Goal: Task Accomplishment & Management: Use online tool/utility

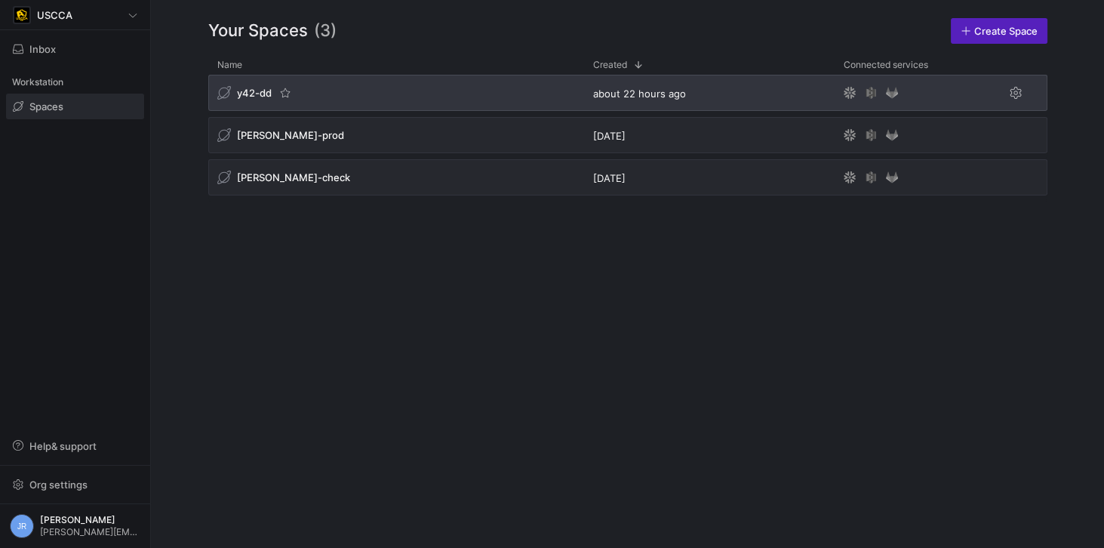
click at [248, 94] on span "y42-dd" at bounding box center [254, 93] width 35 height 12
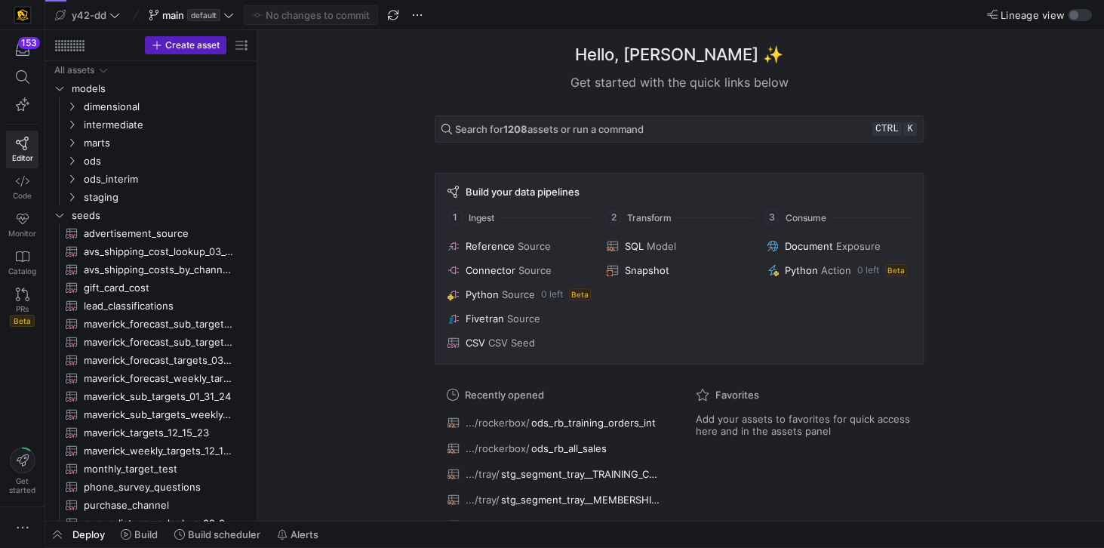
click at [341, 145] on div "Hello, [PERSON_NAME] ✨ Get started with the quick links below Search for 1208 a…" at bounding box center [679, 275] width 832 height 491
click at [169, 14] on span "main" at bounding box center [173, 15] width 22 height 12
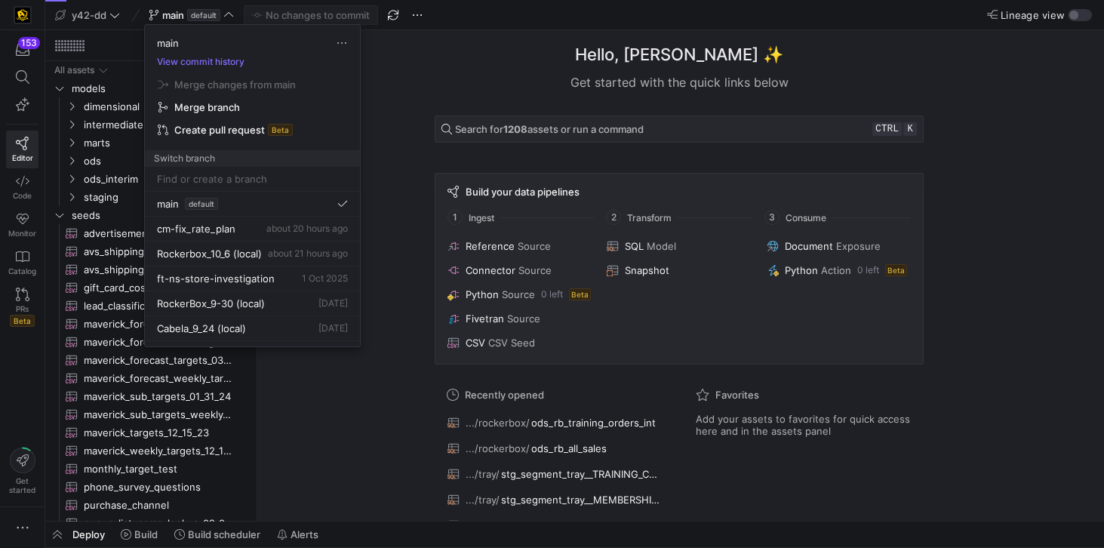
click at [203, 178] on input at bounding box center [252, 179] width 191 height 12
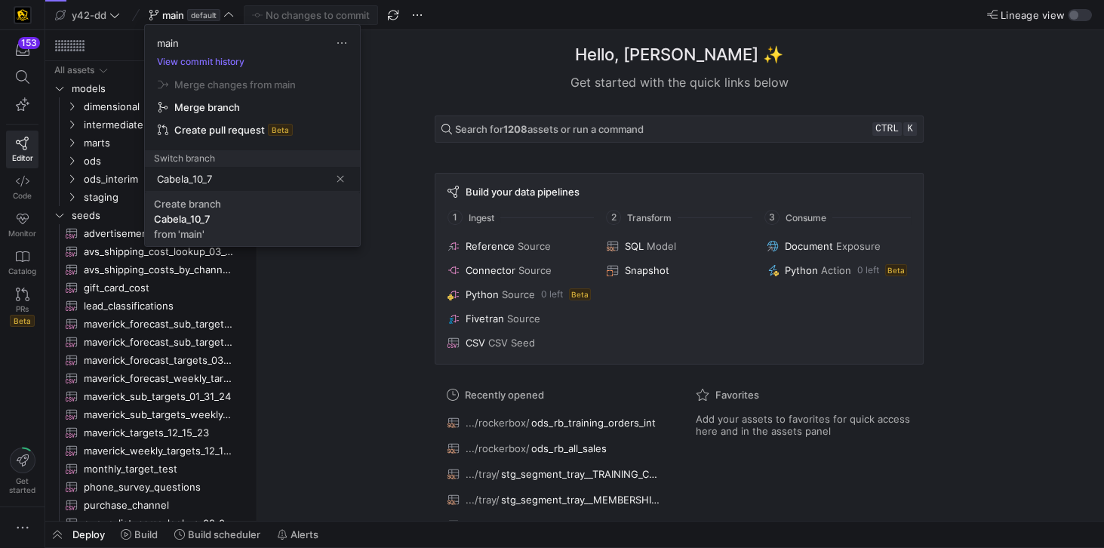
type input "Cabela_10_7"
click at [201, 213] on div "Cabela_10_7" at bounding box center [182, 219] width 57 height 12
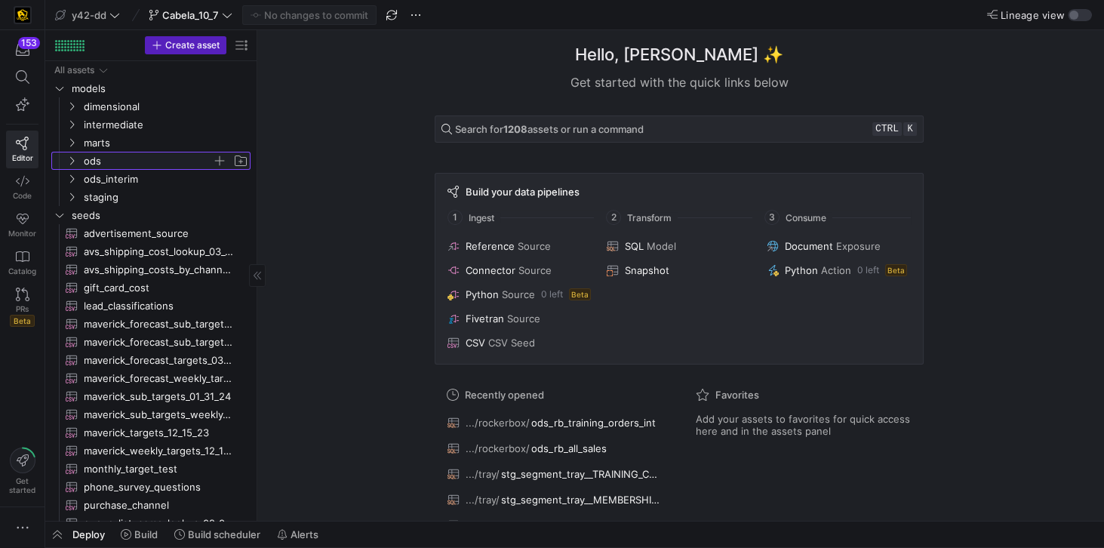
click at [103, 161] on span "ods" at bounding box center [148, 160] width 128 height 17
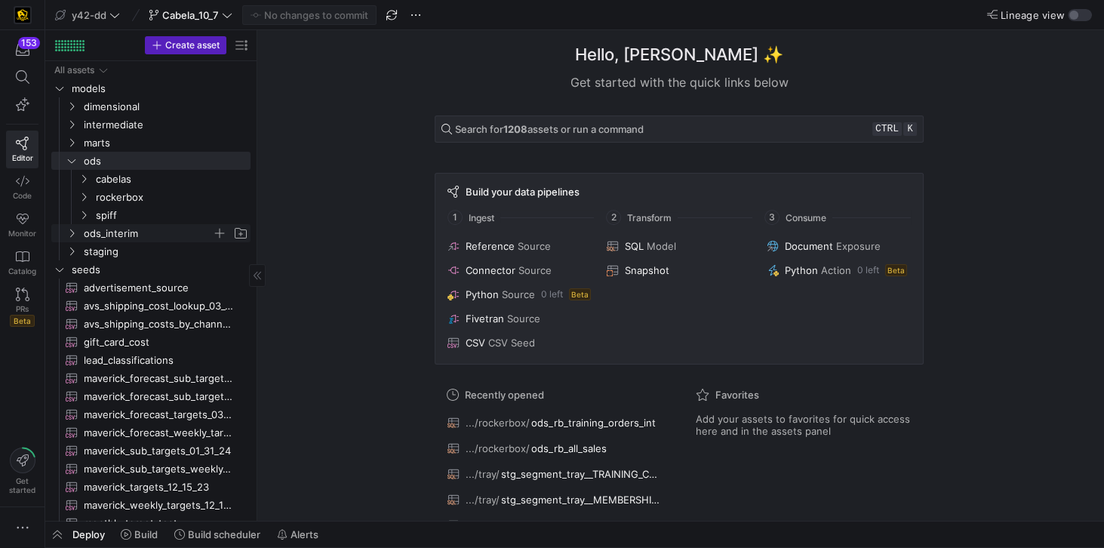
click at [125, 229] on span "ods_interim" at bounding box center [148, 233] width 128 height 17
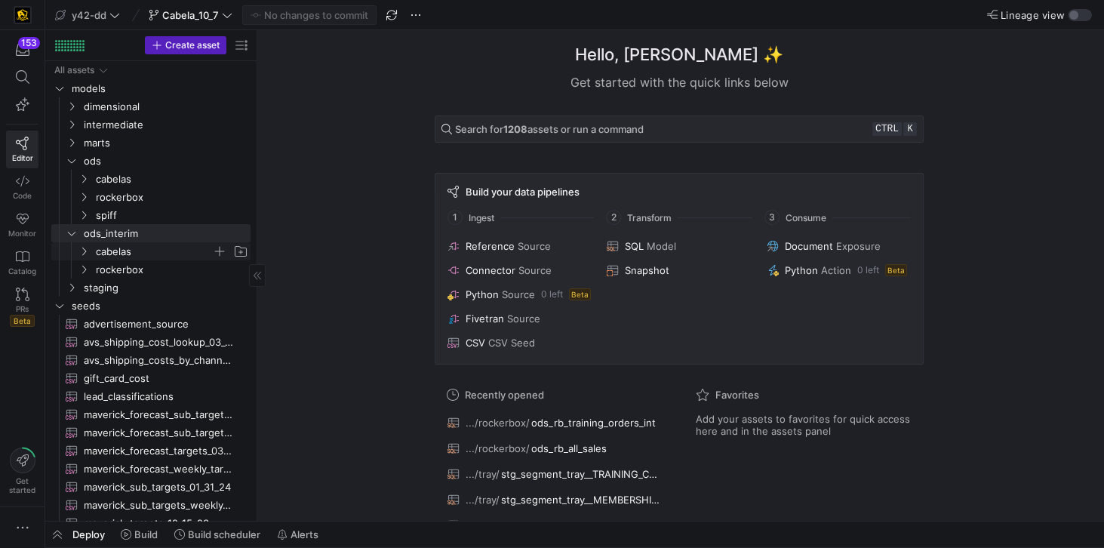
click at [128, 248] on span "cabelas" at bounding box center [154, 251] width 116 height 17
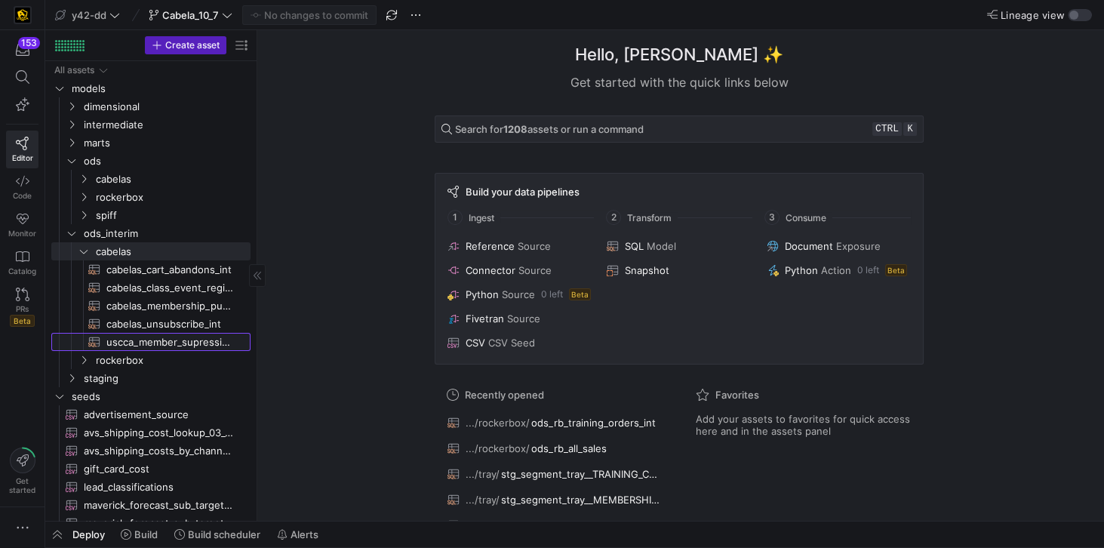
click at [184, 344] on span "uscca_member_supression_int​​​​​​​​​​" at bounding box center [169, 342] width 127 height 17
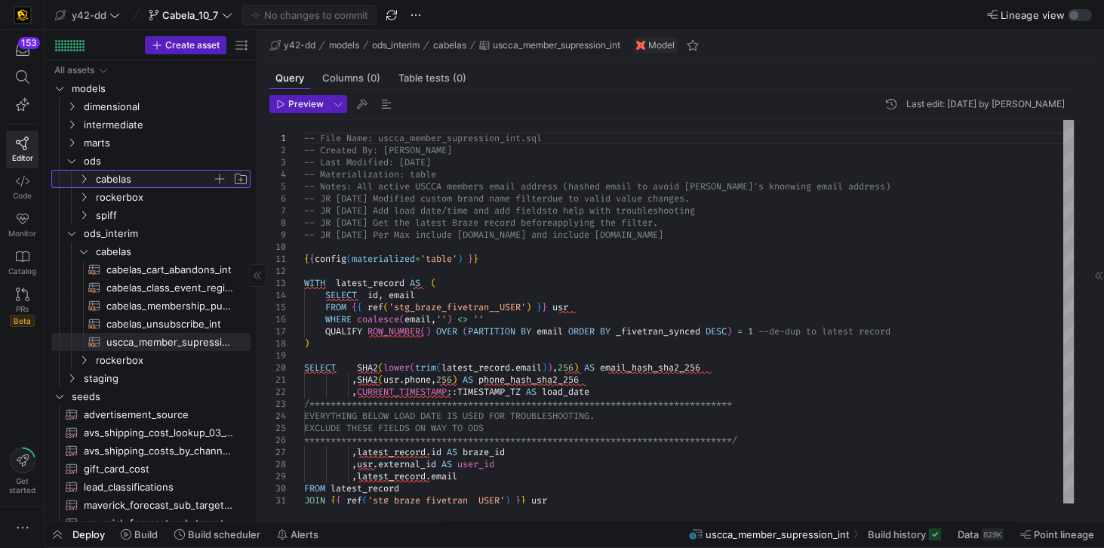
click at [123, 180] on span "cabelas" at bounding box center [154, 179] width 116 height 17
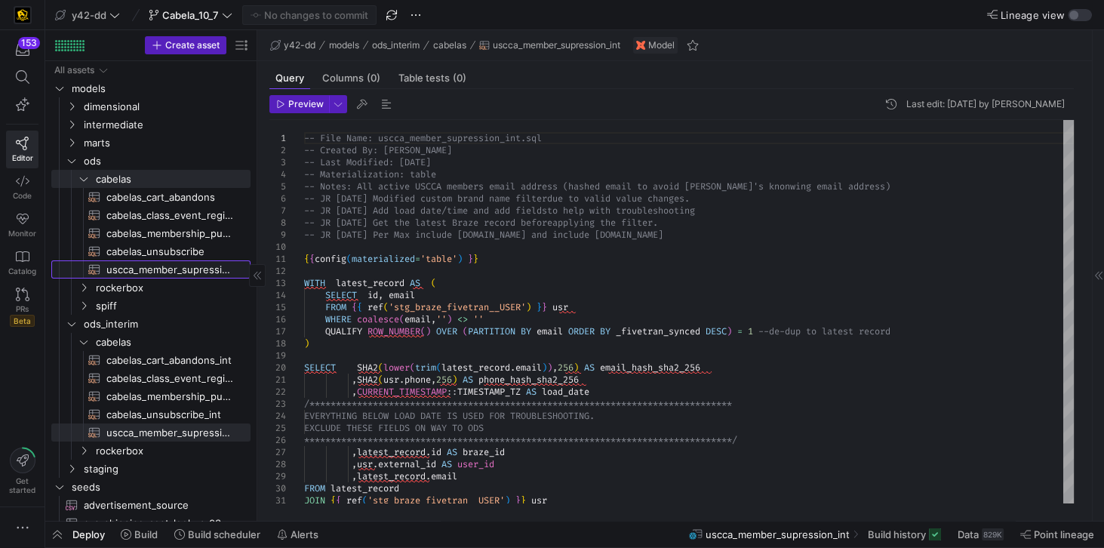
click at [186, 272] on span "uscca_member_supression​​​​​​​​​​" at bounding box center [169, 269] width 127 height 17
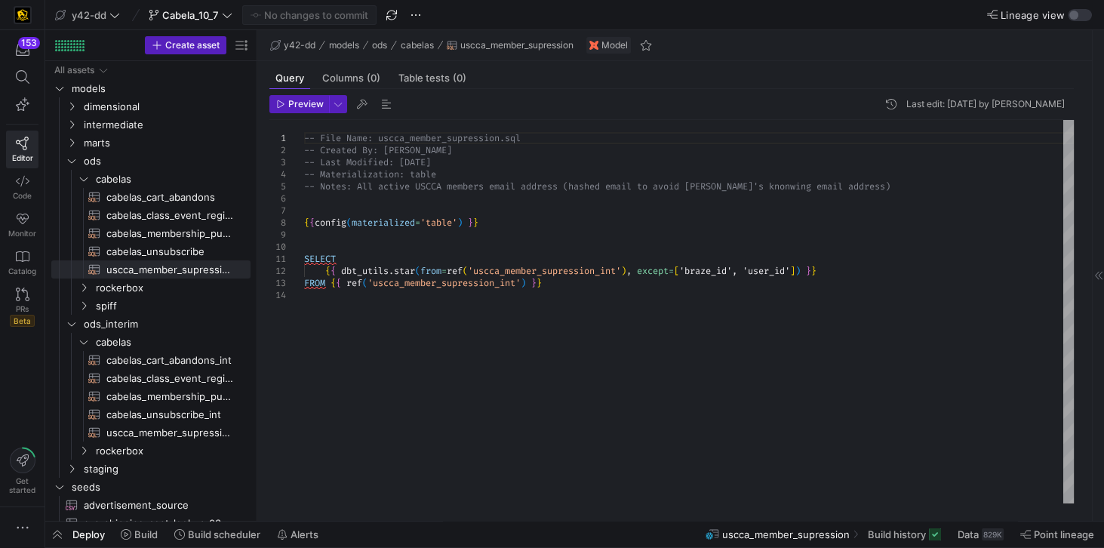
click at [805, 267] on div "-- File Name: uscca_member_supression.sql -- Created By: [PERSON_NAME] -- Last …" at bounding box center [689, 311] width 770 height 383
click at [726, 192] on div "-- File Name: uscca_member_supression.sql -- Created By: [PERSON_NAME] -- Last …" at bounding box center [689, 311] width 770 height 383
click at [515, 171] on div "-- File Name: uscca_member_supression.sql -- Created By: [PERSON_NAME] -- Last …" at bounding box center [689, 311] width 770 height 383
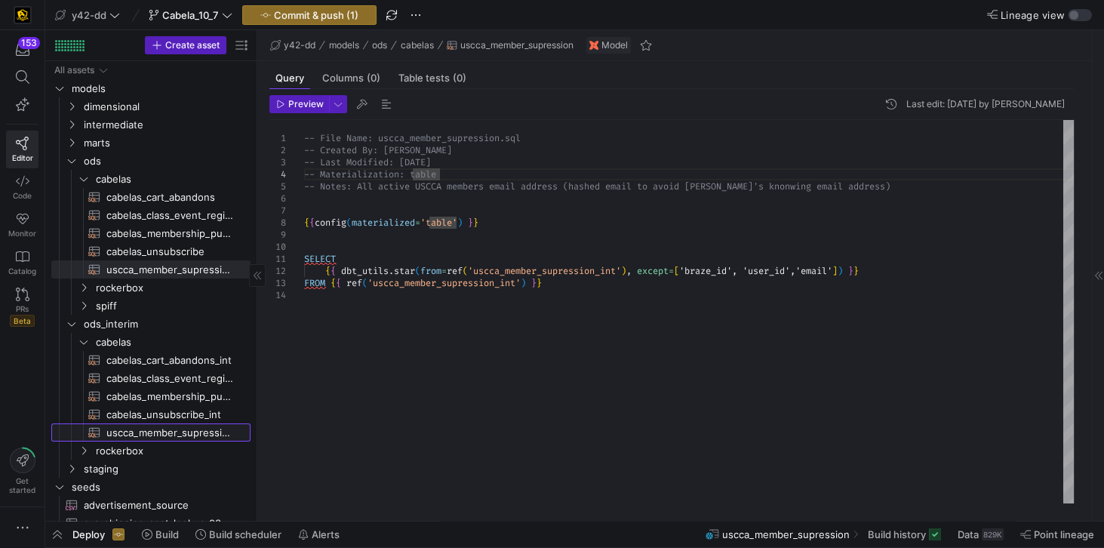
click at [167, 431] on span "uscca_member_supression_int​​​​​​​​​​" at bounding box center [169, 432] width 127 height 17
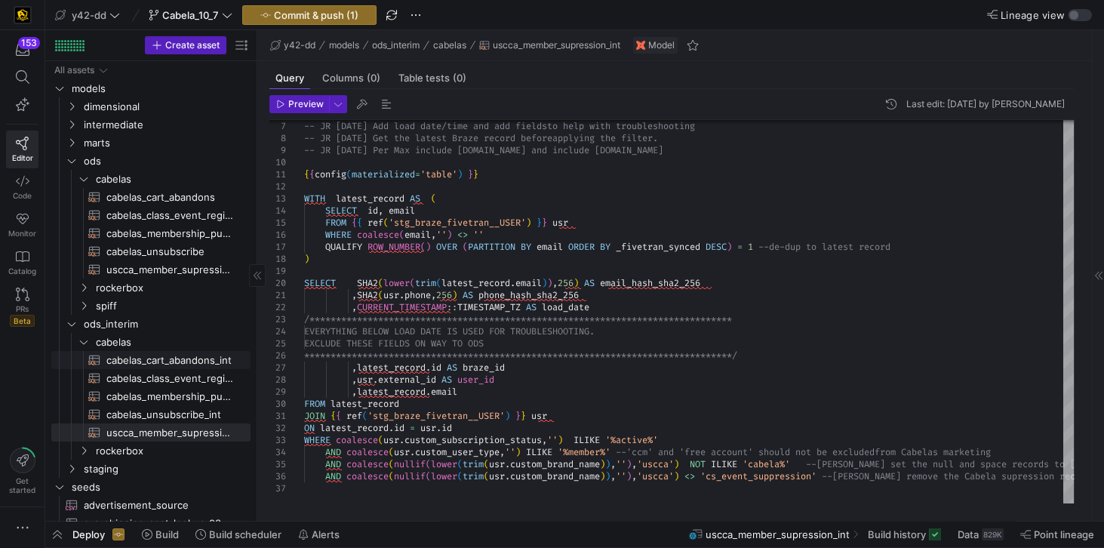
click at [178, 360] on span "cabelas_cart_abandons_int​​​​​​​​​​" at bounding box center [169, 360] width 127 height 17
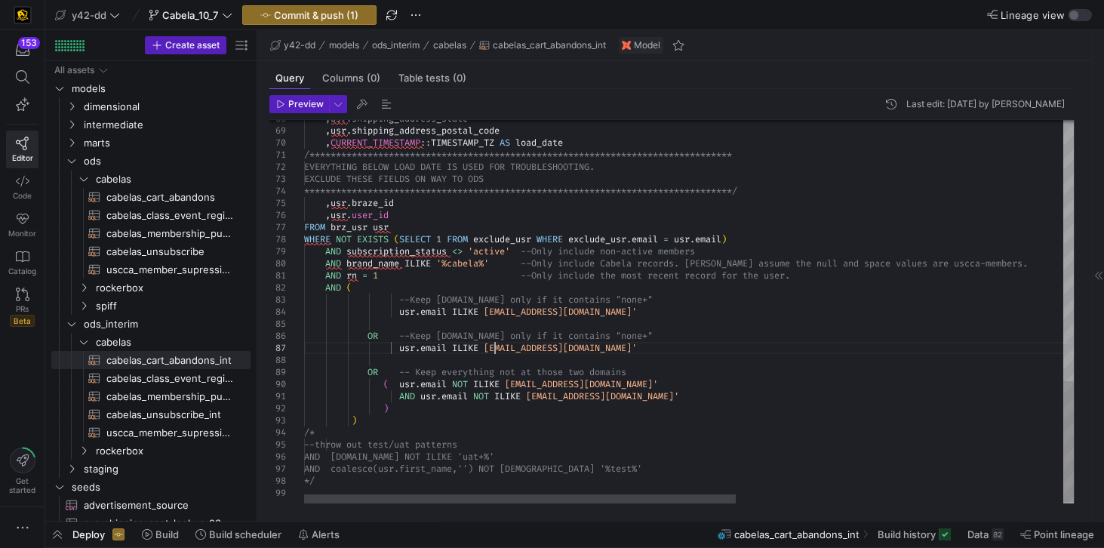
scroll to position [11, 0]
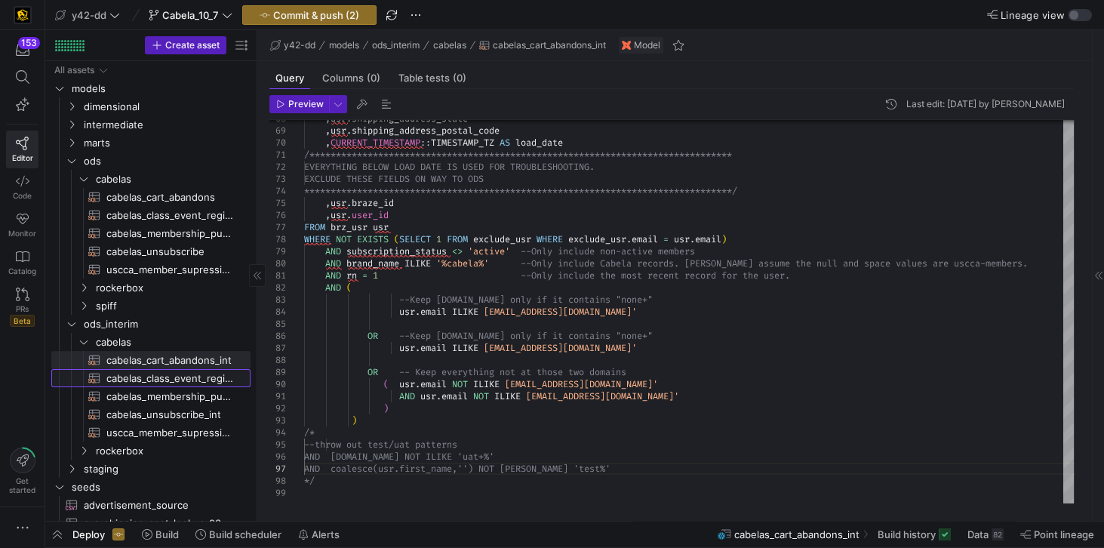
click at [183, 378] on span "cabelas_class_event_registrants_int​​​​​​​​​​" at bounding box center [169, 378] width 127 height 17
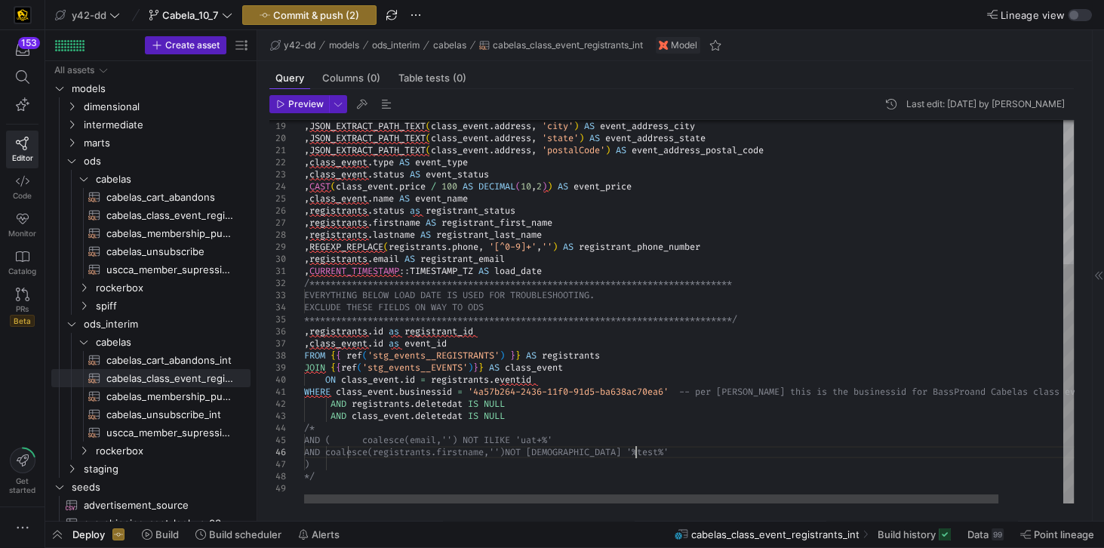
click at [638, 453] on div "**********" at bounding box center [725, 197] width 842 height 613
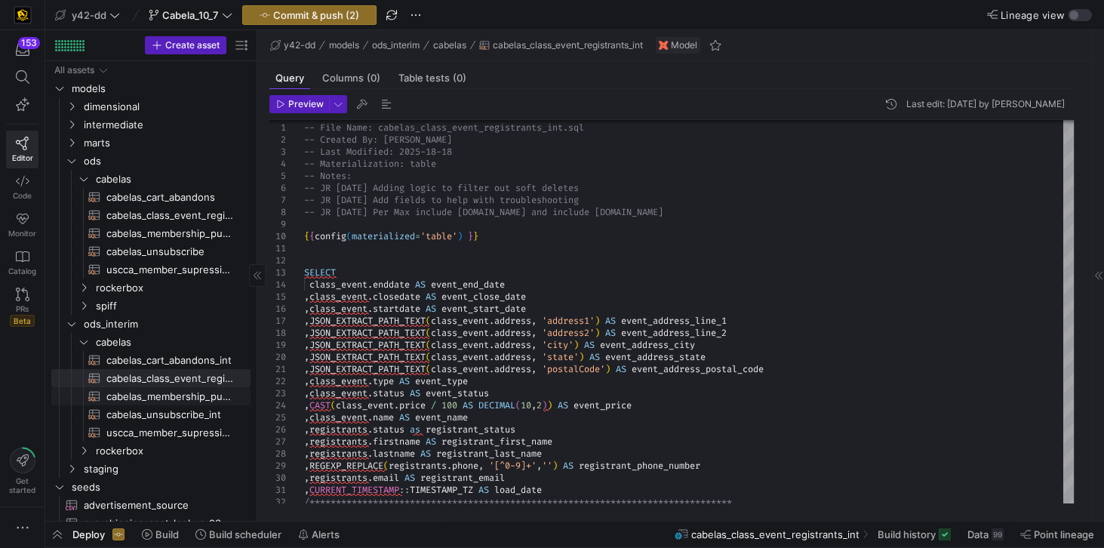
click at [192, 396] on span "cabelas_membership_purchase_int​​​​​​​​​​" at bounding box center [169, 396] width 127 height 17
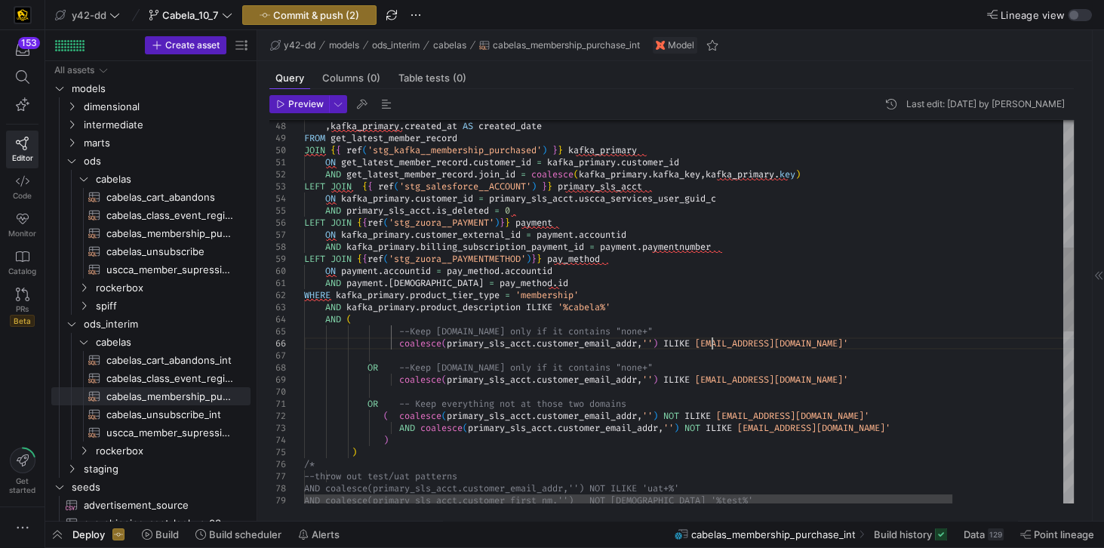
click at [711, 342] on div ", kafka_primary . created_at AS created_date FROM get_latest_member_record JOIN…" at bounding box center [754, 414] width 901 height 1748
click at [712, 380] on div ", kafka_primary . created_at AS created_date FROM get_latest_member_record JOIN…" at bounding box center [754, 414] width 901 height 1748
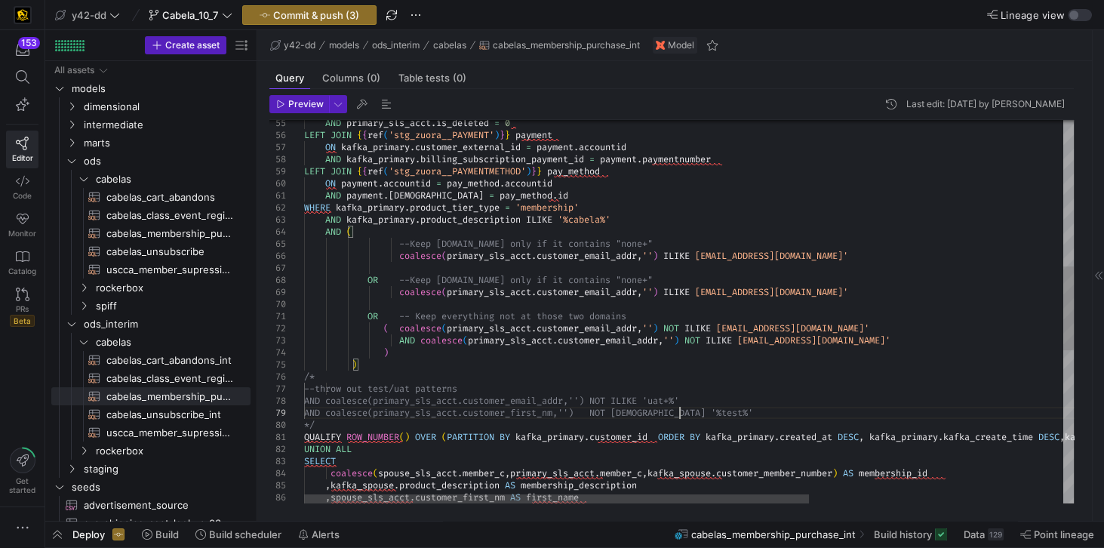
click at [679, 413] on div "AND primary_sls_acct . is_deleted = 0 LEFT JOIN { { ref ( 'stg_zuora__PAYMENT' …" at bounding box center [882, 327] width 1157 height 1748
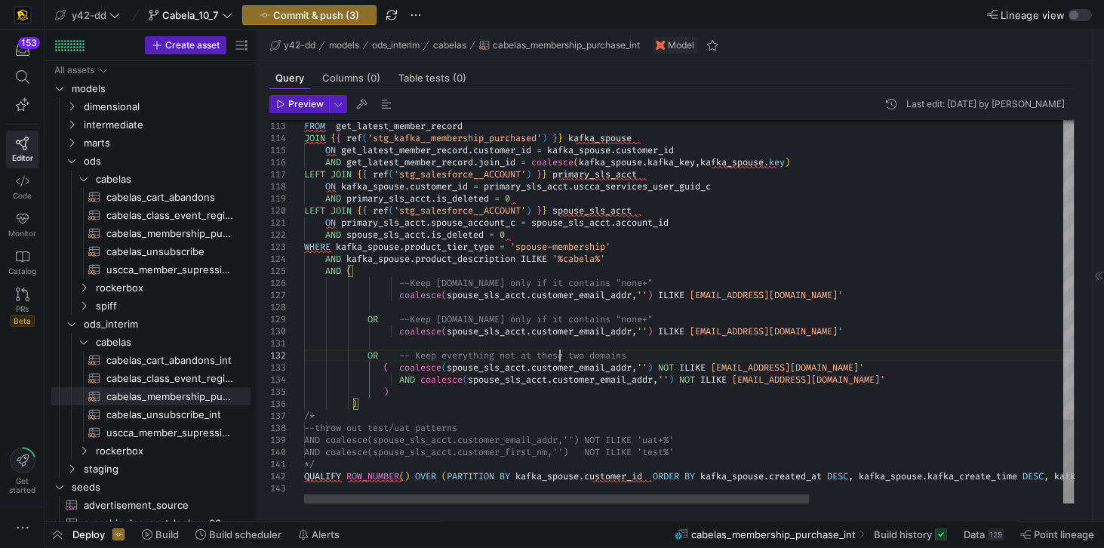
scroll to position [11, 255]
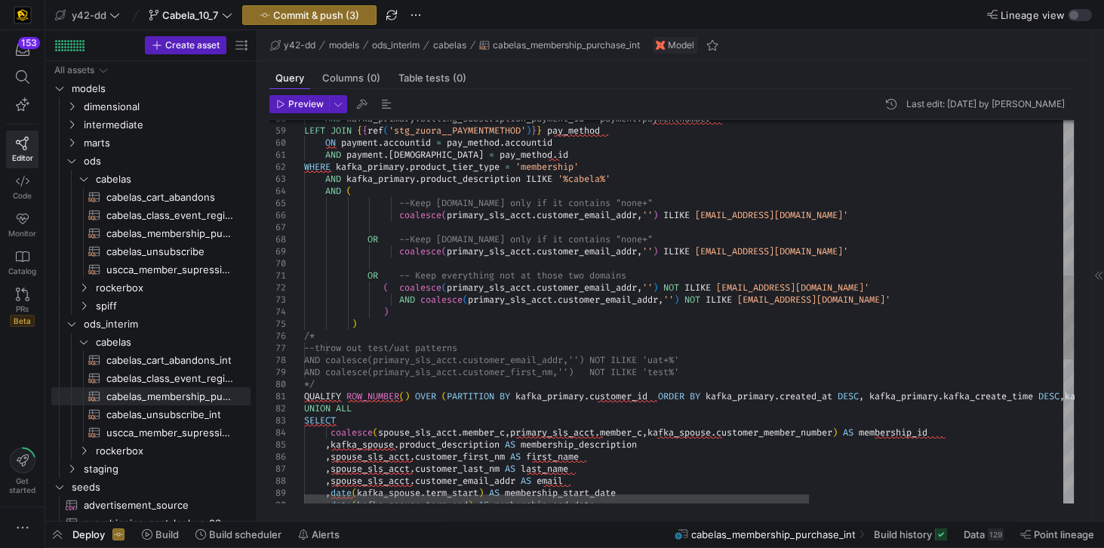
click at [571, 367] on div "WHERE [PERSON_NAME] . product_tier_type = 'membership' AND kafka_primary . prod…" at bounding box center [882, 286] width 1157 height 1748
click at [551, 273] on div "WHERE [PERSON_NAME] . product_tier_type = 'membership' AND kafka_primary . prod…" at bounding box center [882, 286] width 1157 height 1748
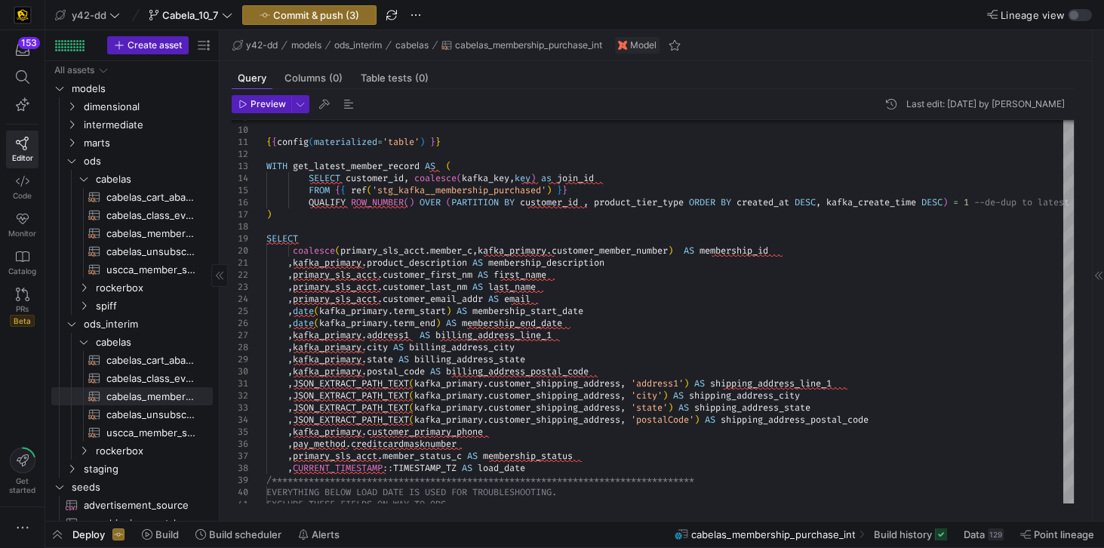
drag, startPoint x: 256, startPoint y: 322, endPoint x: 176, endPoint y: 318, distance: 80.1
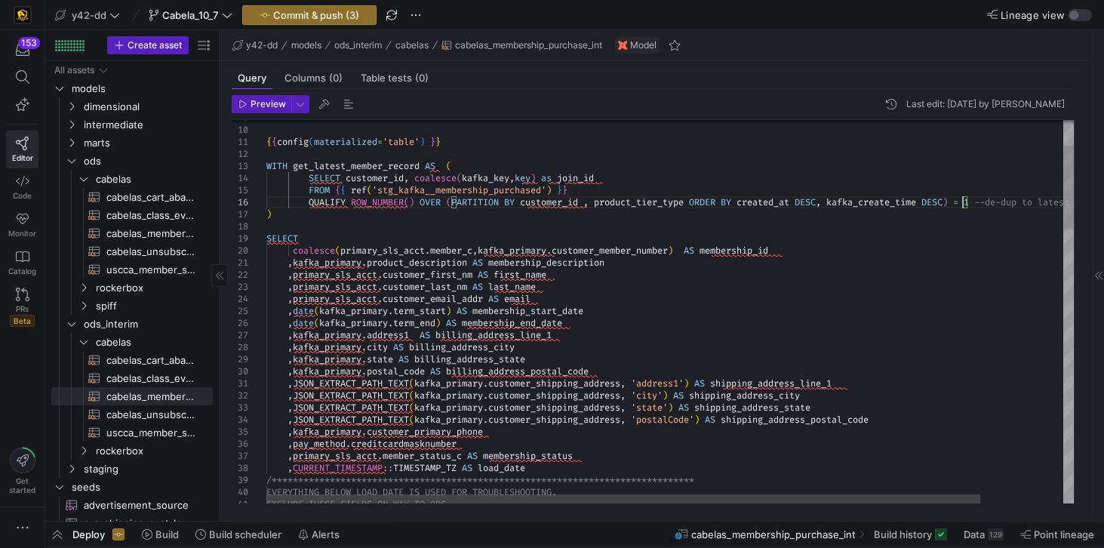
click at [539, 503] on div at bounding box center [586, 498] width 640 height 9
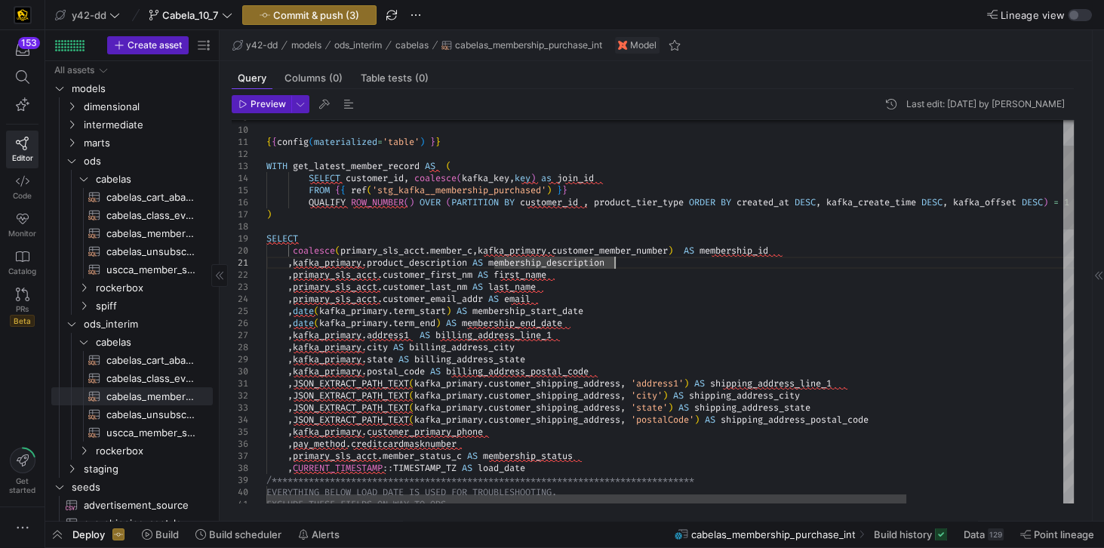
scroll to position [23, 21]
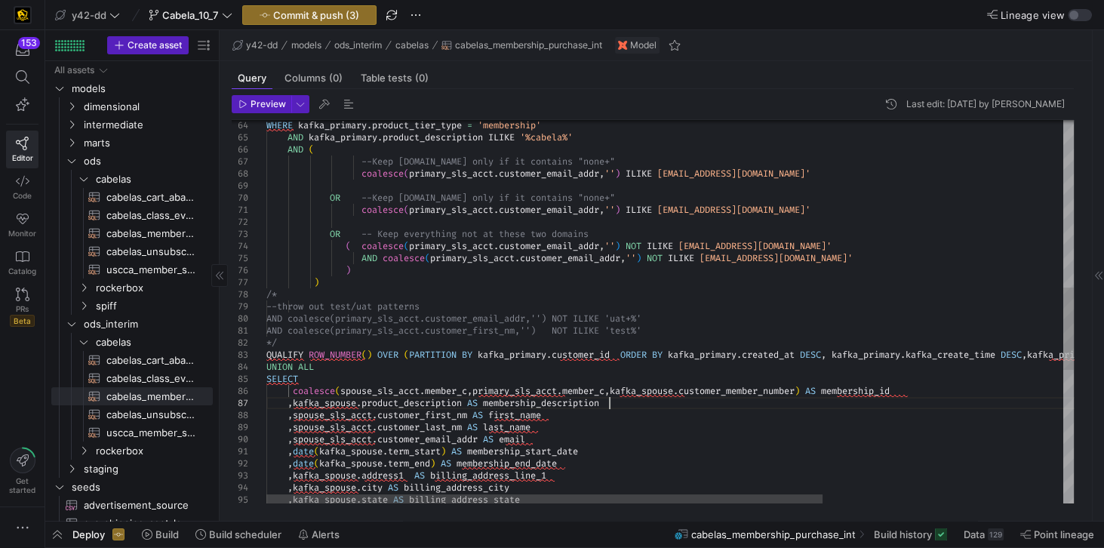
click at [626, 405] on div "WHERE [PERSON_NAME] . product_tier_type = 'membership' AND kafka_primary . prod…" at bounding box center [844, 232] width 1157 height 1772
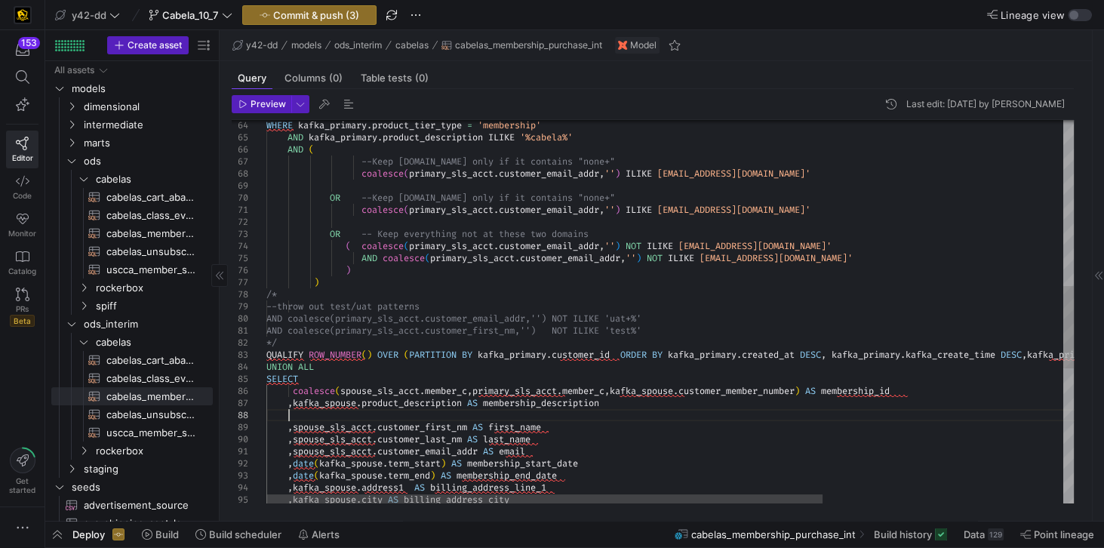
scroll to position [85, 21]
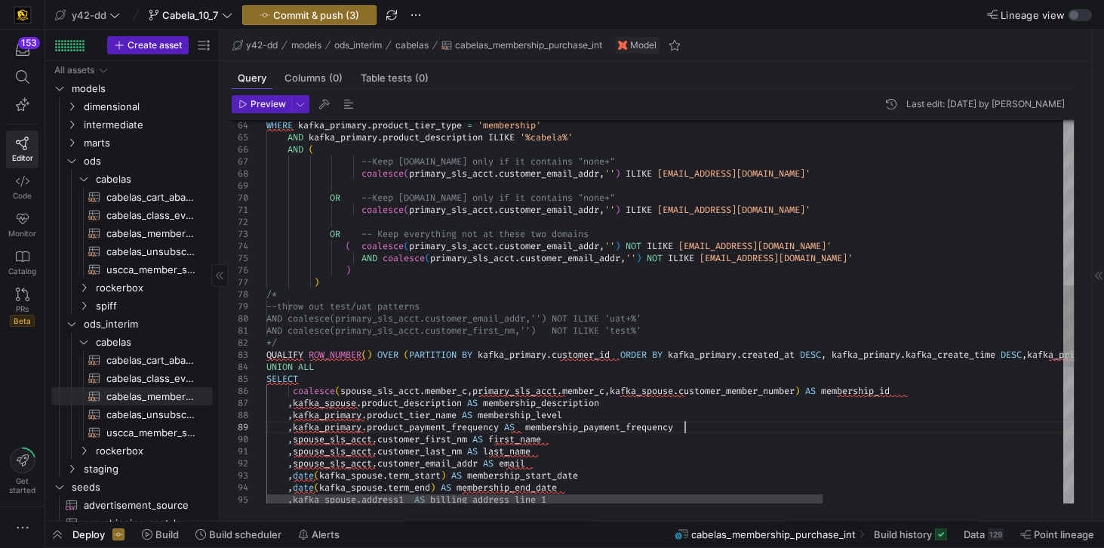
click at [346, 403] on div "WHERE [PERSON_NAME] . product_tier_type = 'membership' AND kafka_primary . prod…" at bounding box center [844, 244] width 1157 height 1796
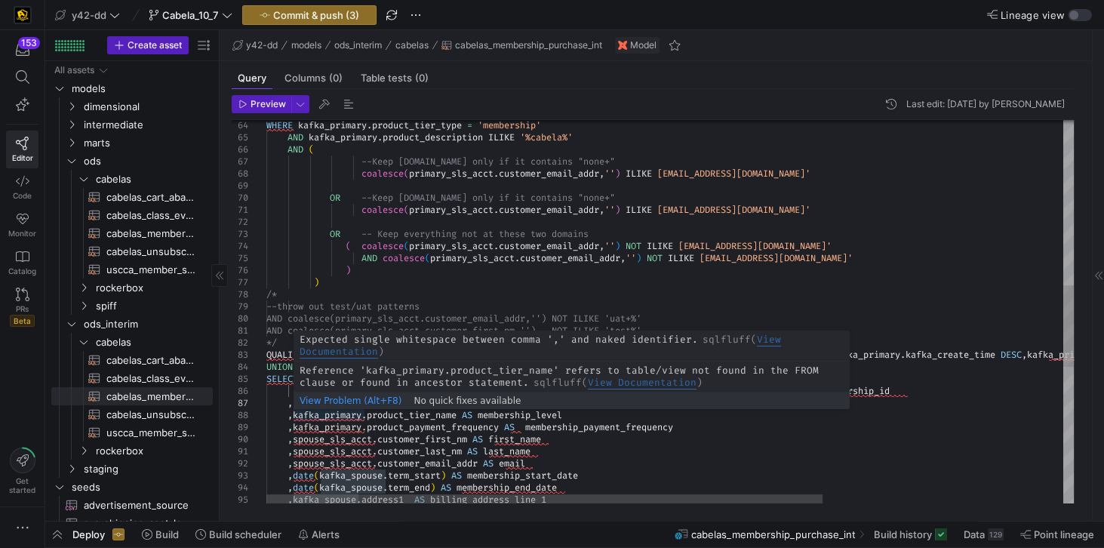
click at [339, 414] on div "WHERE [PERSON_NAME] . product_tier_type = 'membership' AND kafka_primary . prod…" at bounding box center [844, 244] width 1157 height 1796
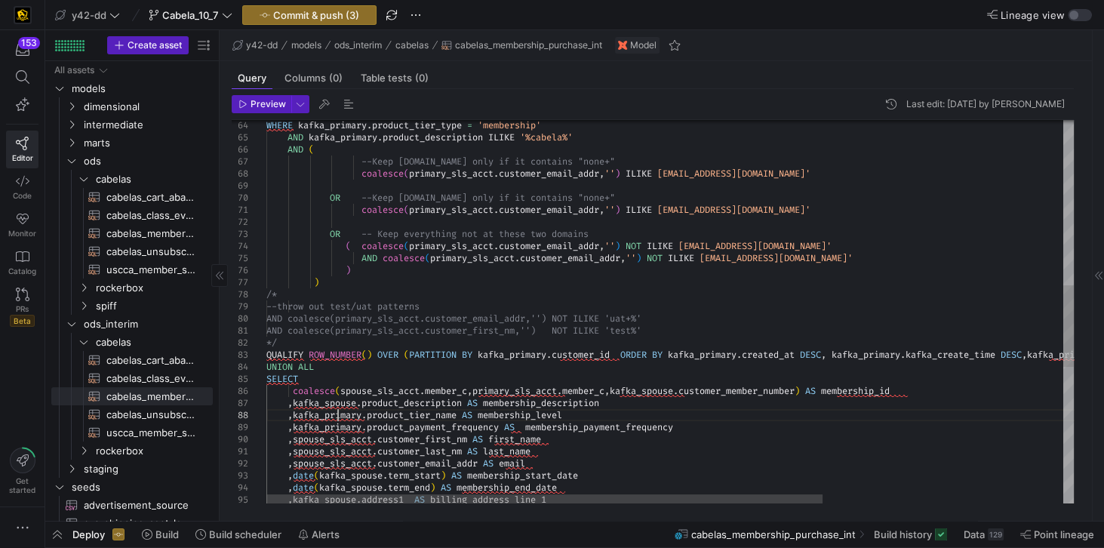
click at [338, 414] on div "WHERE [PERSON_NAME] . product_tier_type = 'membership' AND kafka_primary . prod…" at bounding box center [844, 244] width 1157 height 1796
click at [334, 425] on div "WHERE [PERSON_NAME] . product_tier_type = 'membership' AND kafka_primary . prod…" at bounding box center [844, 244] width 1157 height 1796
click at [400, 429] on div "WHERE [PERSON_NAME] . product_tier_type = 'membership' AND kafka_primary . prod…" at bounding box center [844, 244] width 1157 height 1796
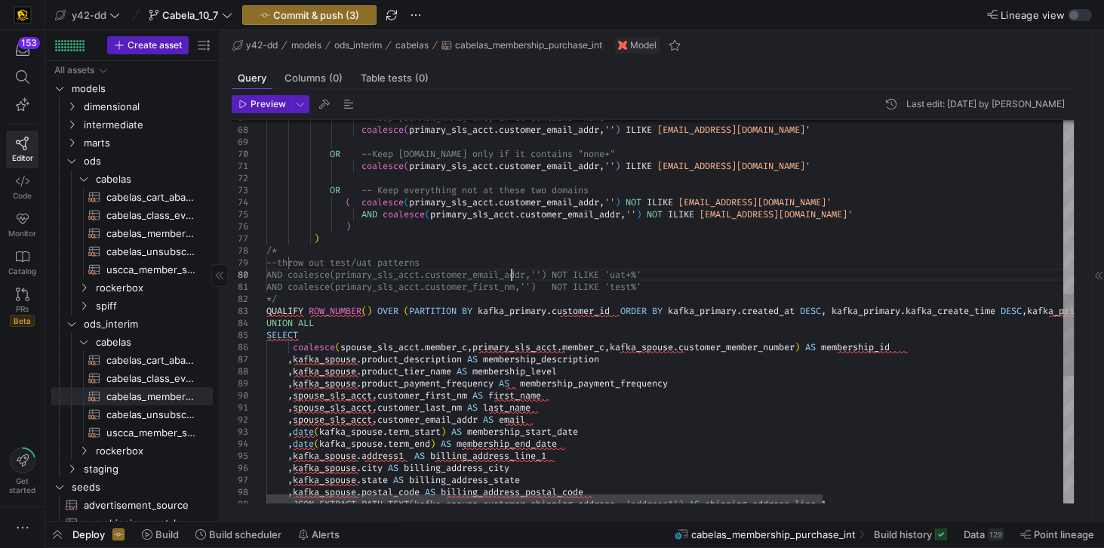
click at [510, 276] on div ") ) /* --throw out test/uat patterns AND coalesce(primary_sls_acct.customer_ema…" at bounding box center [844, 201] width 1157 height 1796
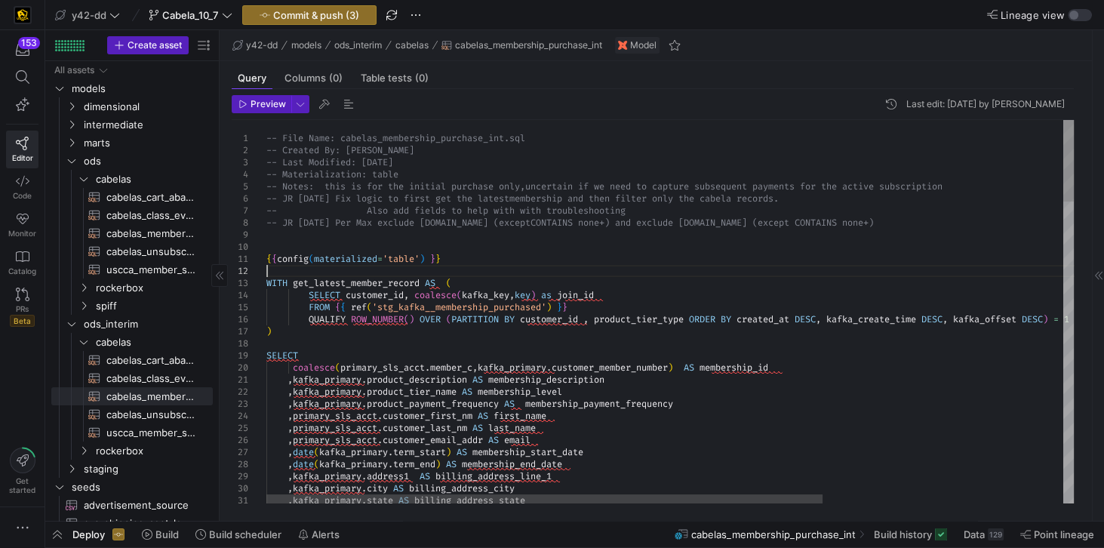
drag, startPoint x: 417, startPoint y: 296, endPoint x: 519, endPoint y: 297, distance: 102.6
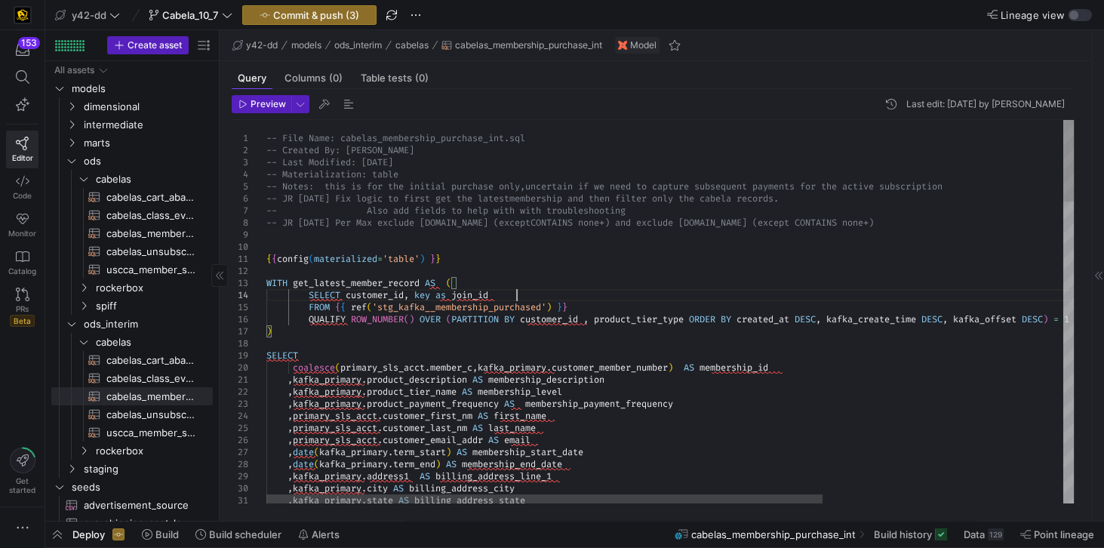
drag, startPoint x: 417, startPoint y: 295, endPoint x: 532, endPoint y: 294, distance: 115.5
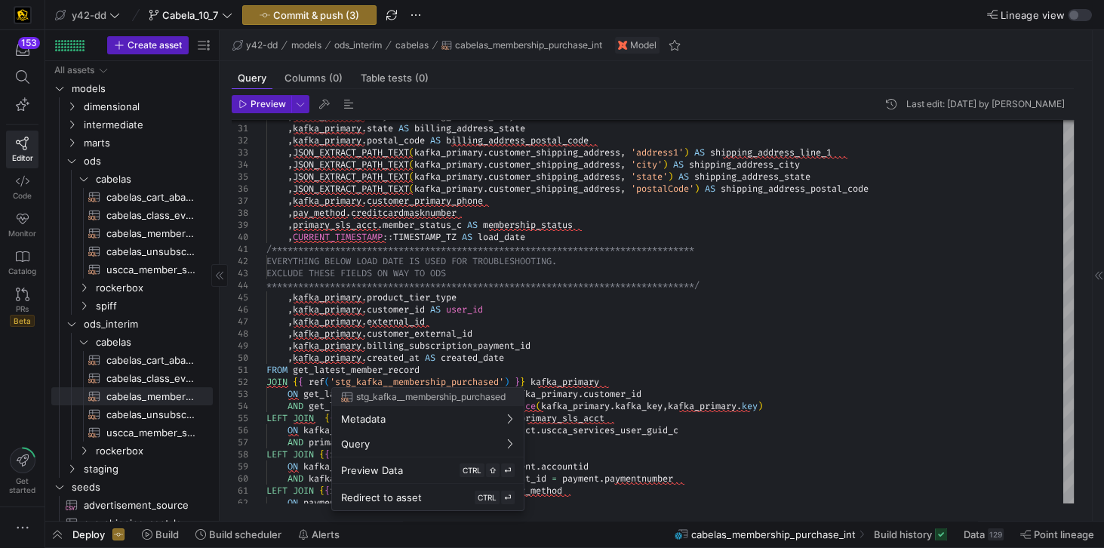
click at [457, 295] on div at bounding box center [552, 274] width 1104 height 548
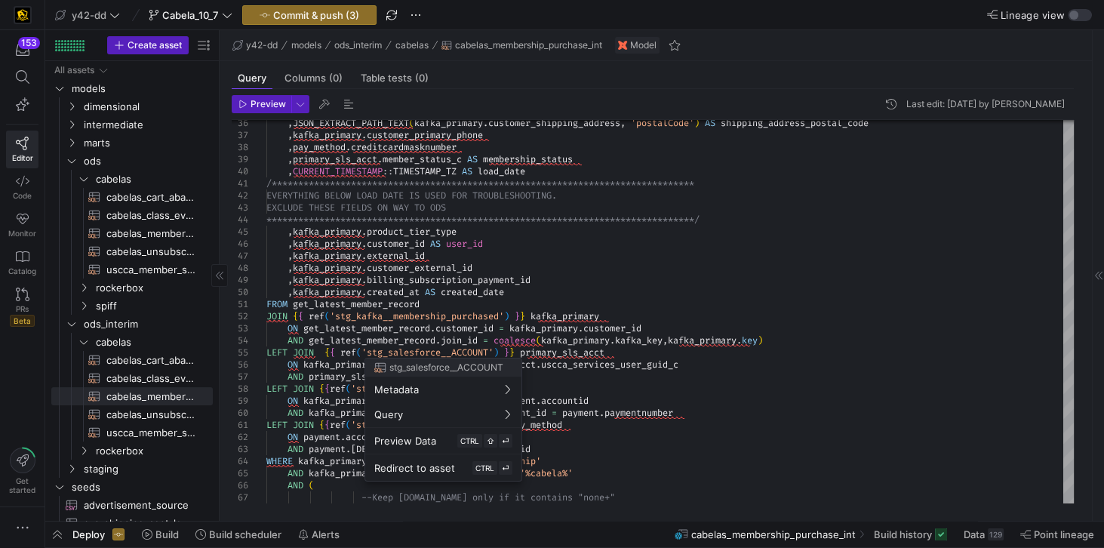
click at [532, 339] on div at bounding box center [552, 274] width 1104 height 548
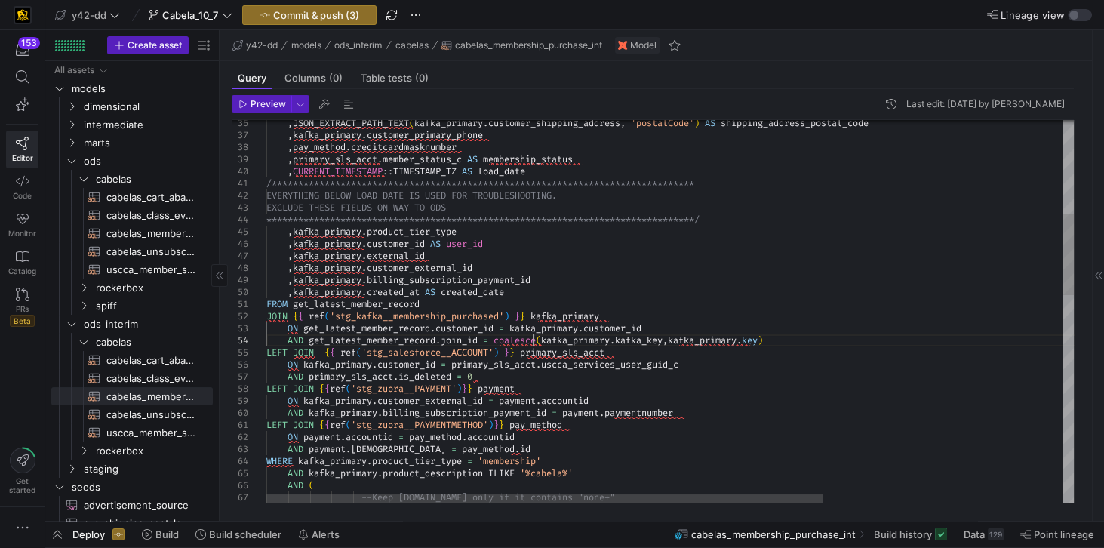
scroll to position [85, 5]
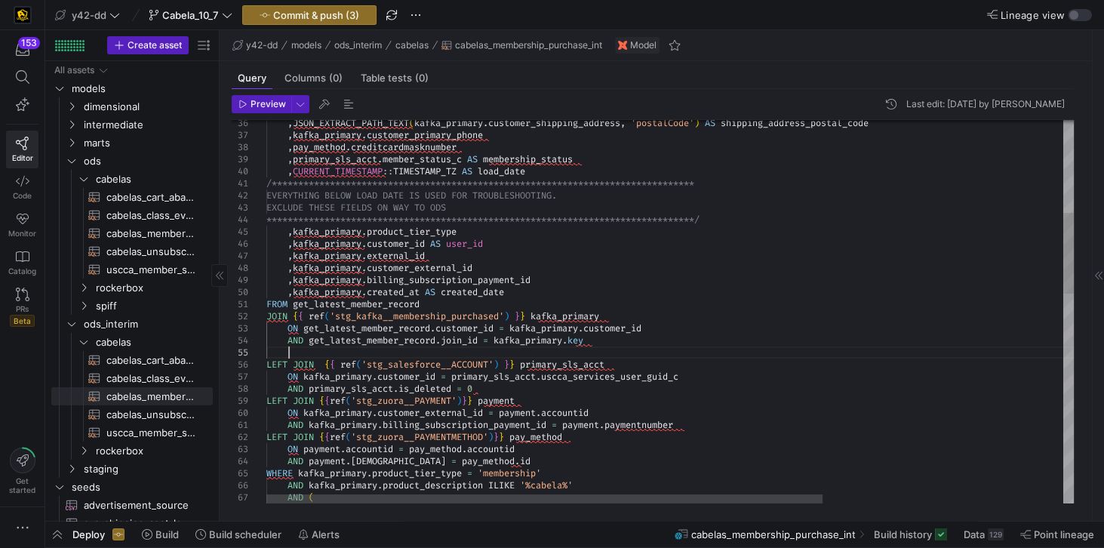
scroll to position [60, 20]
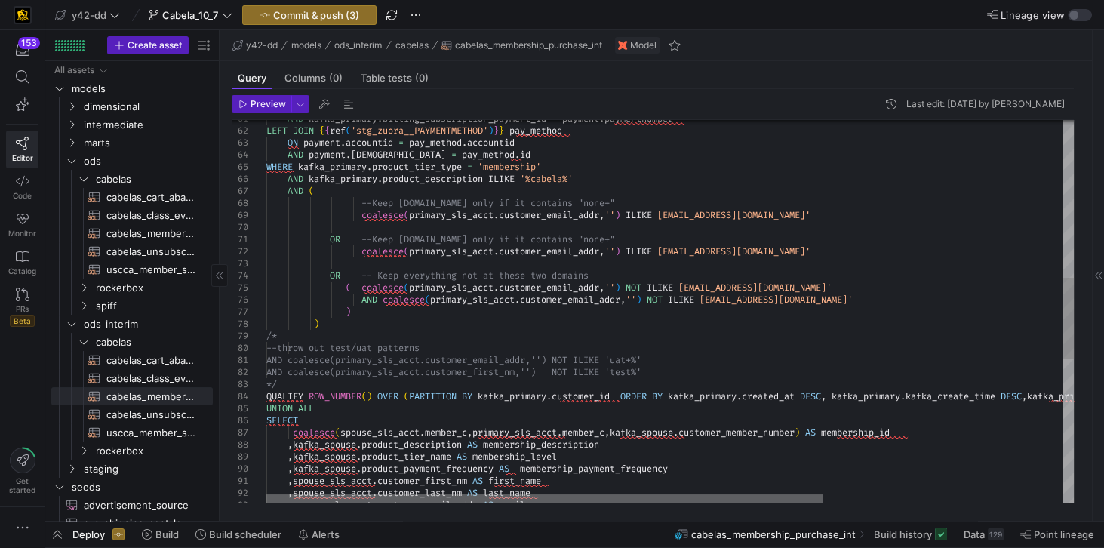
click at [599, 494] on div at bounding box center [544, 498] width 556 height 9
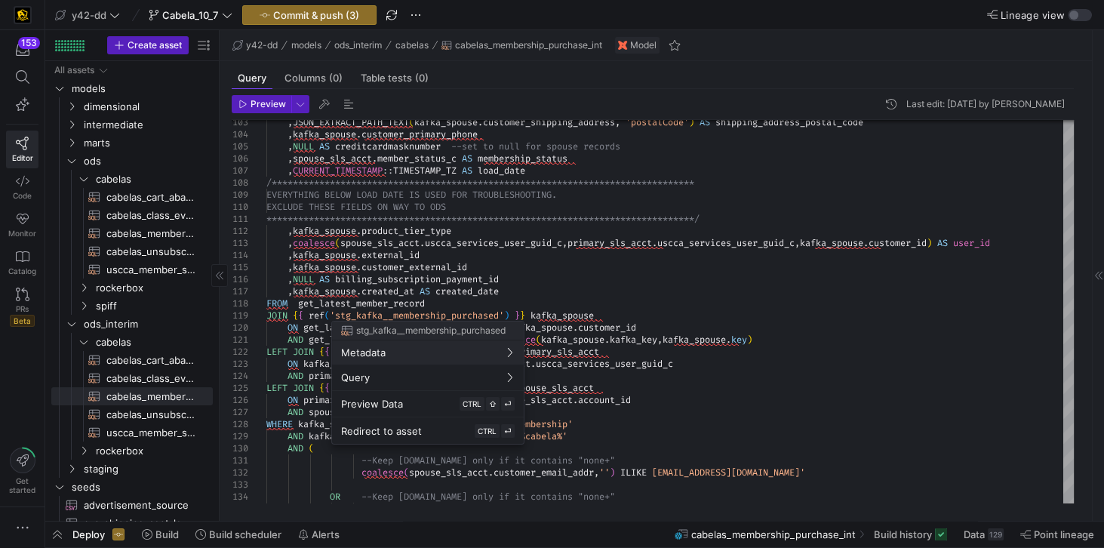
click at [647, 278] on div at bounding box center [552, 274] width 1104 height 548
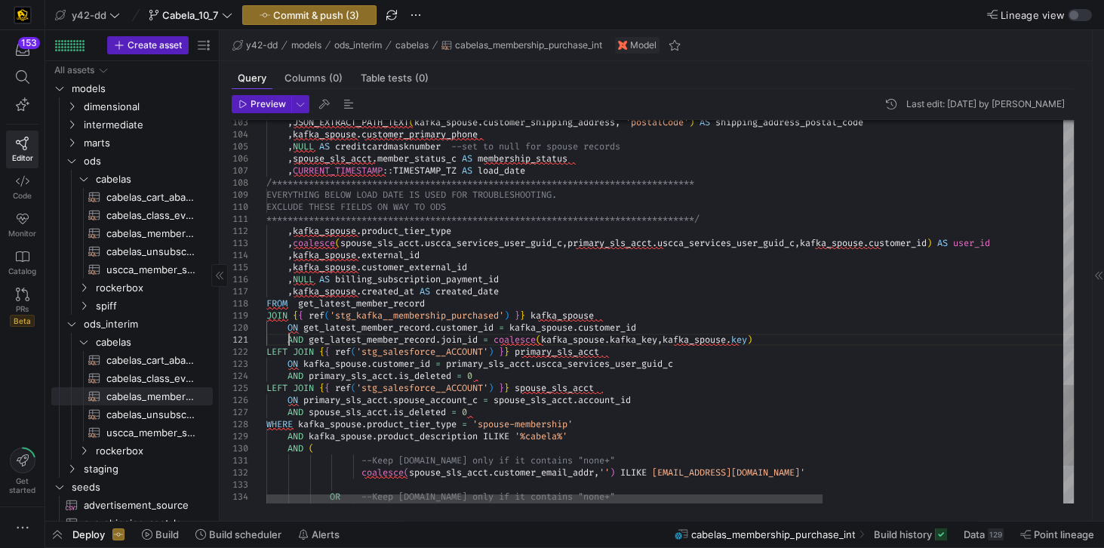
scroll to position [60, 455]
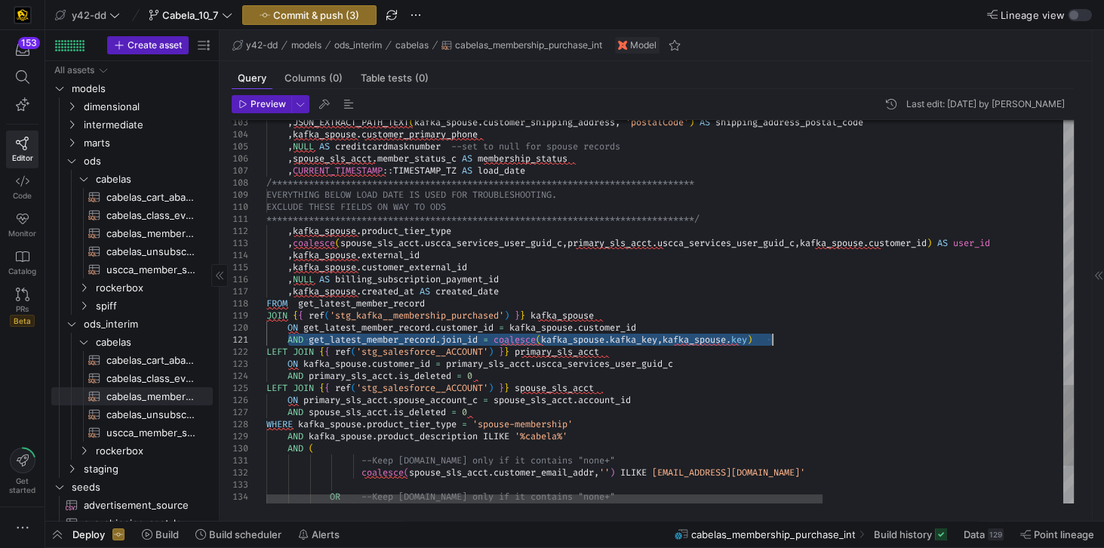
drag, startPoint x: 287, startPoint y: 339, endPoint x: 774, endPoint y: 340, distance: 487.6
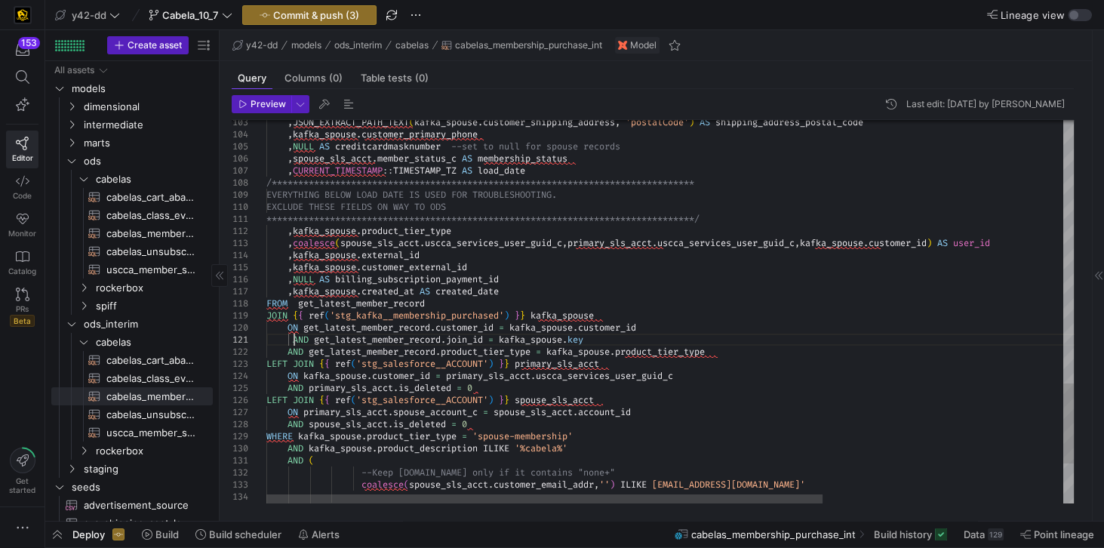
type textarea "AND get_latest_member_record.join_id = kafka_spouse.key AND get_latest_member_r…"
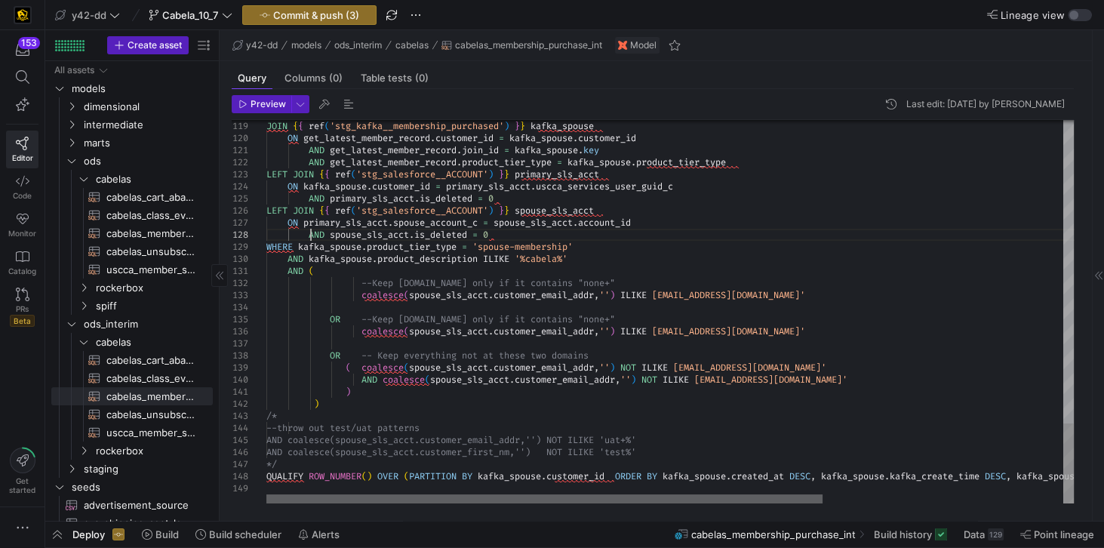
click at [472, 503] on div at bounding box center [544, 498] width 556 height 9
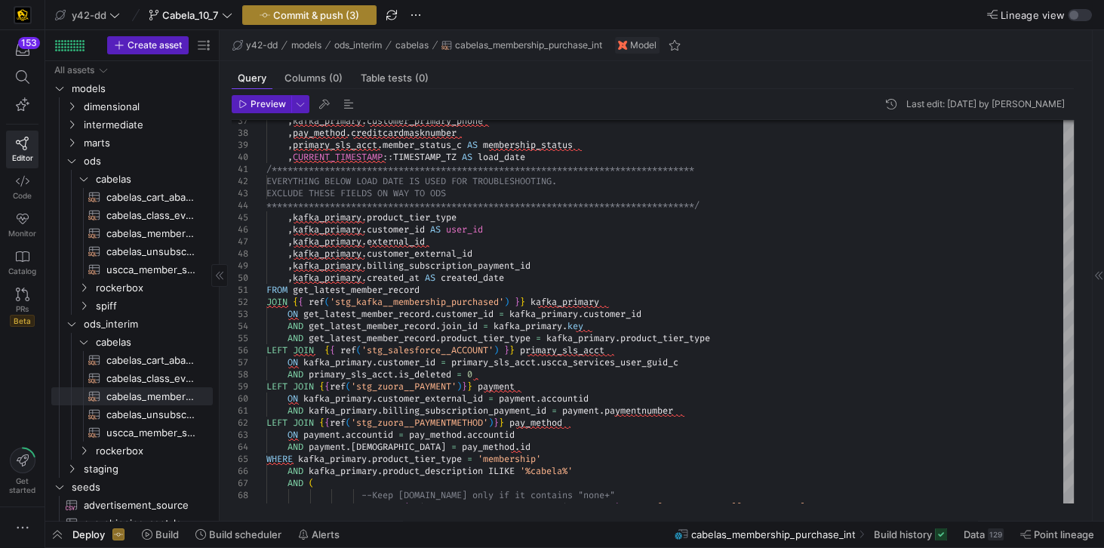
click at [338, 19] on span "Commit & push (3)" at bounding box center [316, 15] width 86 height 12
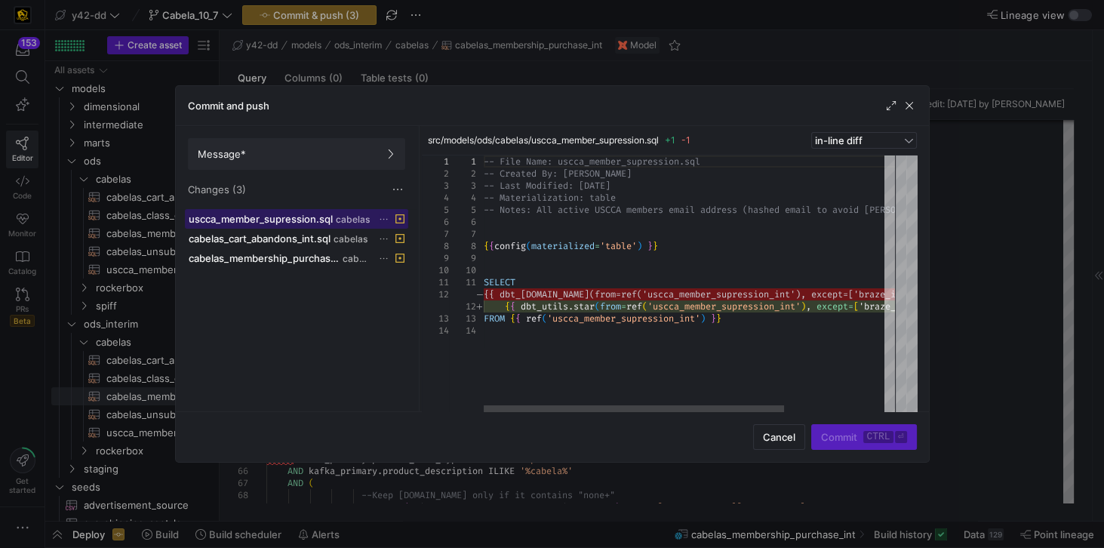
click at [336, 218] on span "cabelas" at bounding box center [353, 219] width 34 height 11
click at [484, 405] on div at bounding box center [620, 409] width 273 height 9
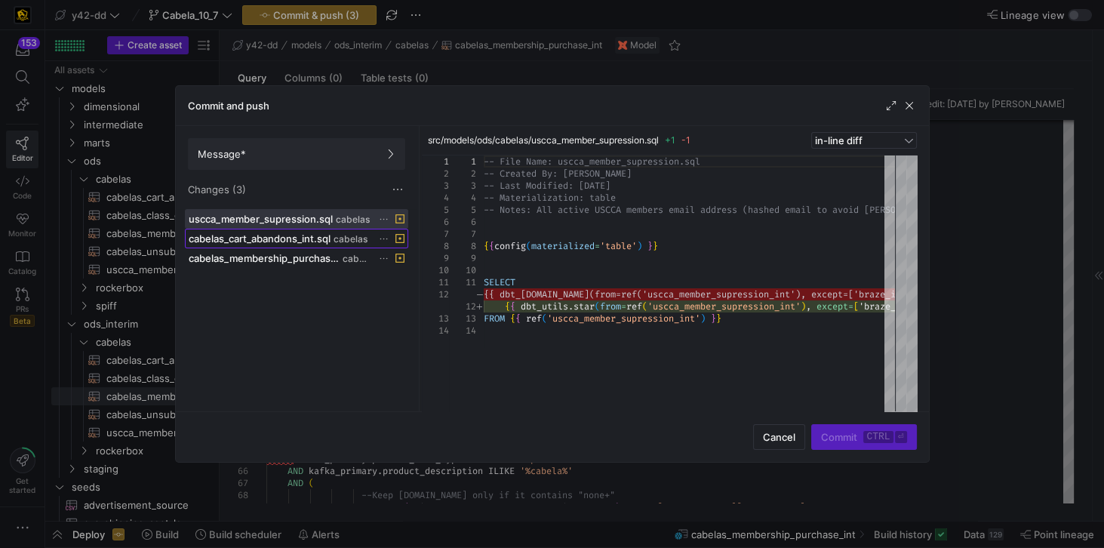
click at [245, 237] on span "cabelas_cart_abandons_int.sql" at bounding box center [260, 238] width 142 height 12
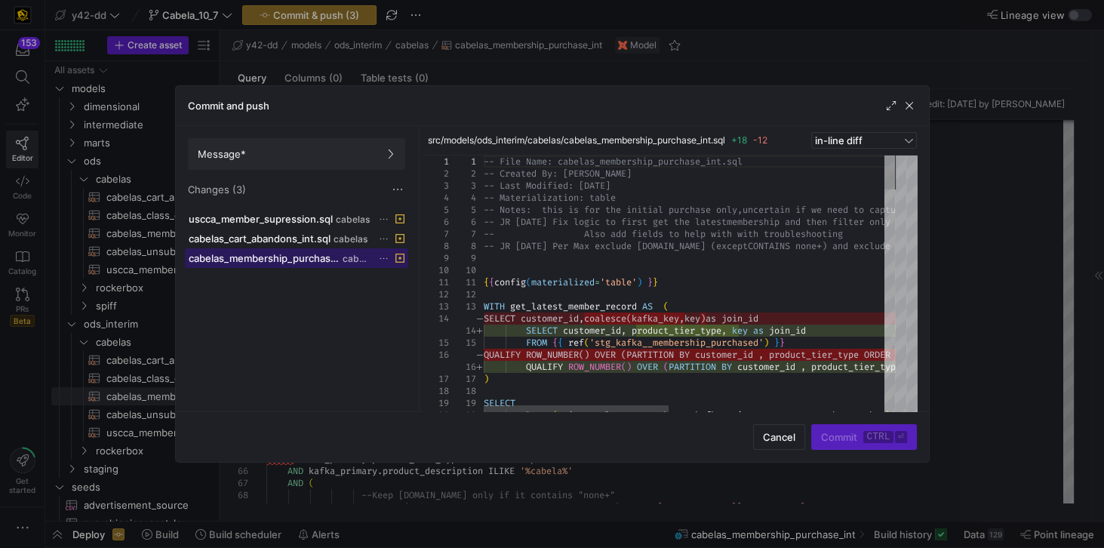
click at [299, 257] on span "cabelas_membership_purchase_int.sql" at bounding box center [264, 258] width 151 height 12
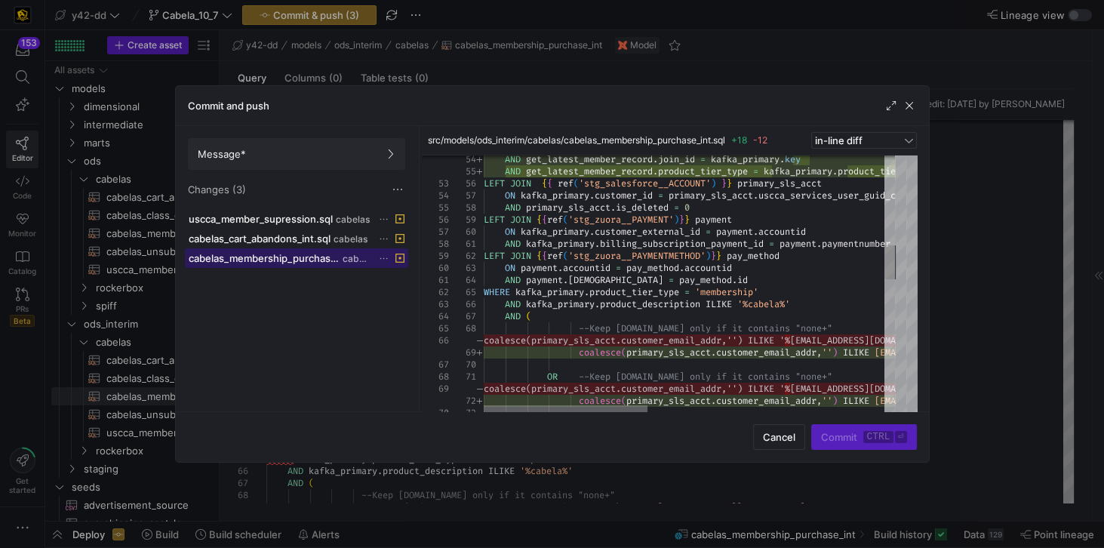
click at [562, 410] on div at bounding box center [566, 409] width 164 height 9
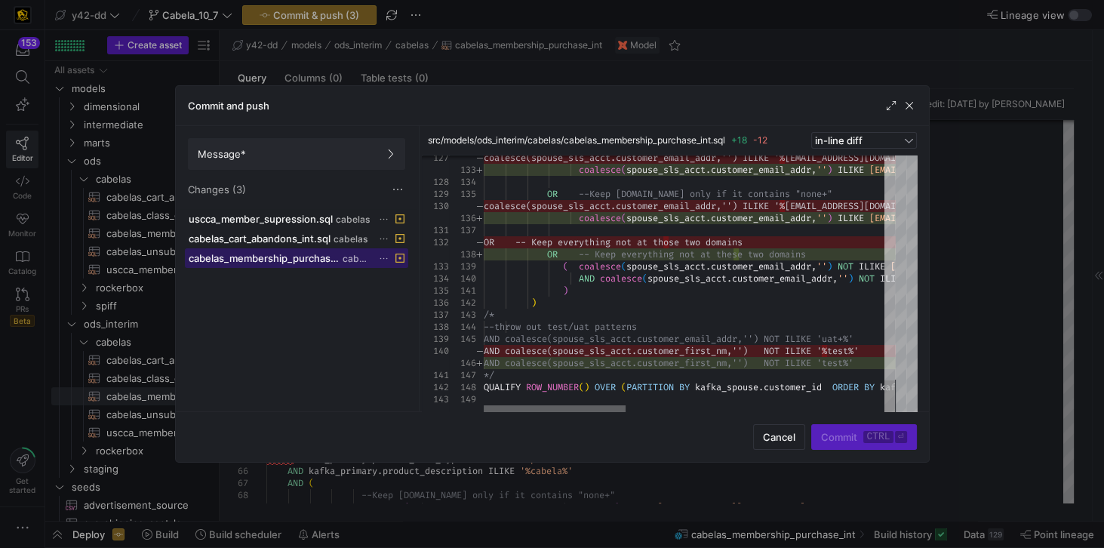
click at [532, 405] on div at bounding box center [555, 409] width 142 height 9
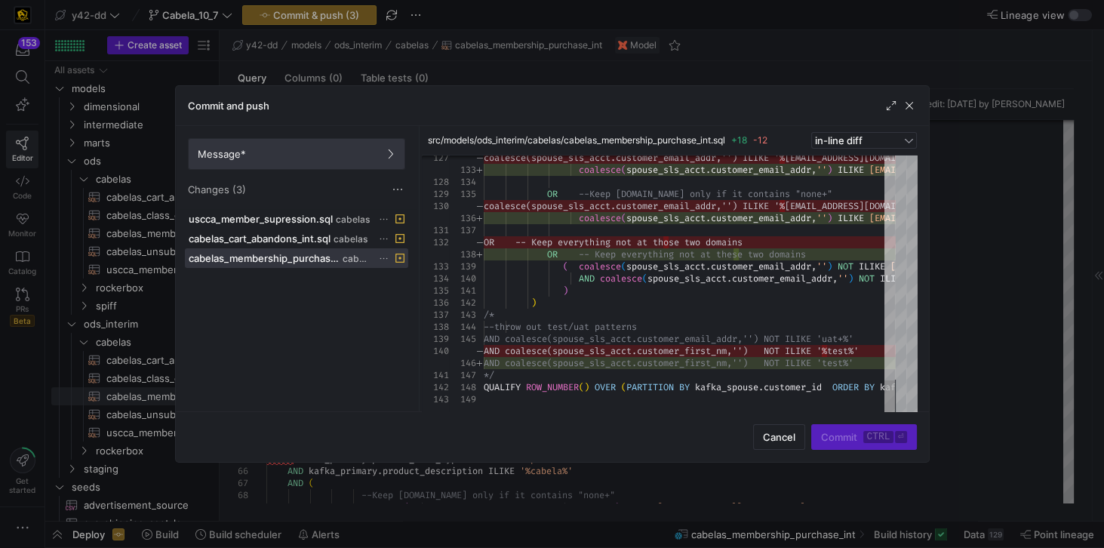
click at [322, 160] on span at bounding box center [297, 154] width 216 height 30
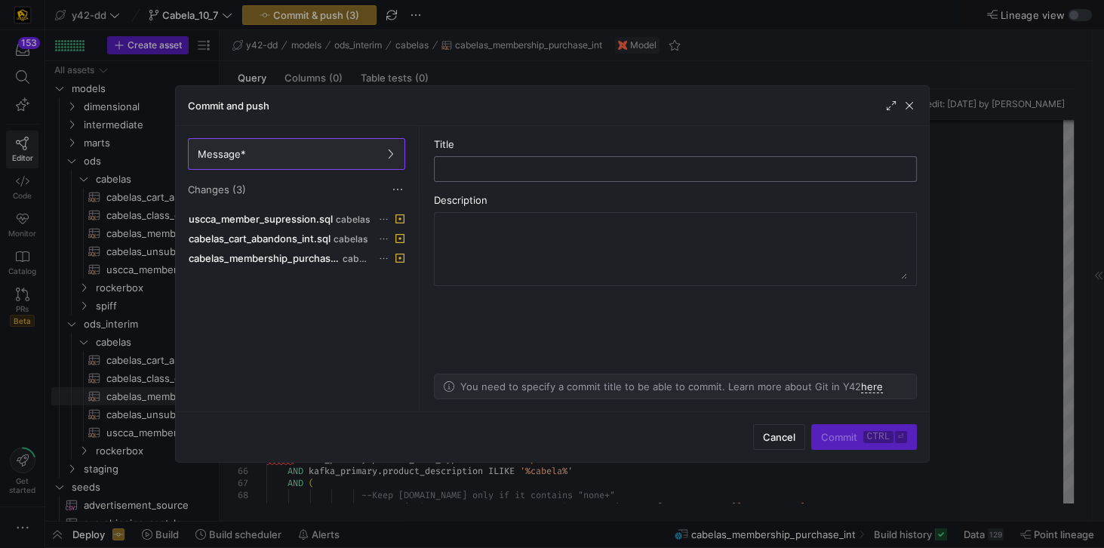
click at [460, 169] on input "text" at bounding box center [675, 169] width 457 height 12
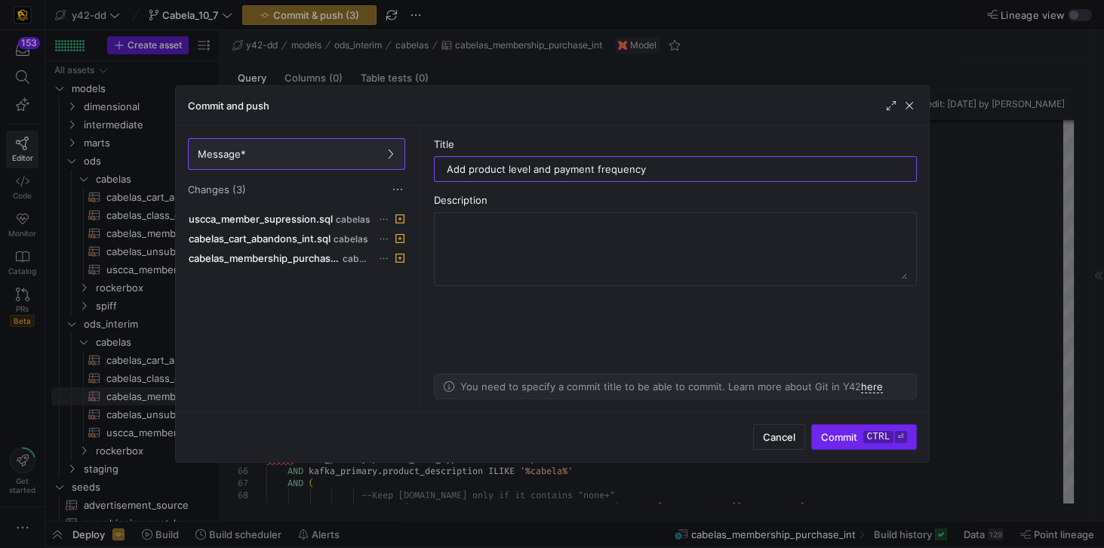
type input "Add product level and payment frequency"
click at [836, 431] on span "submit" at bounding box center [863, 437] width 103 height 24
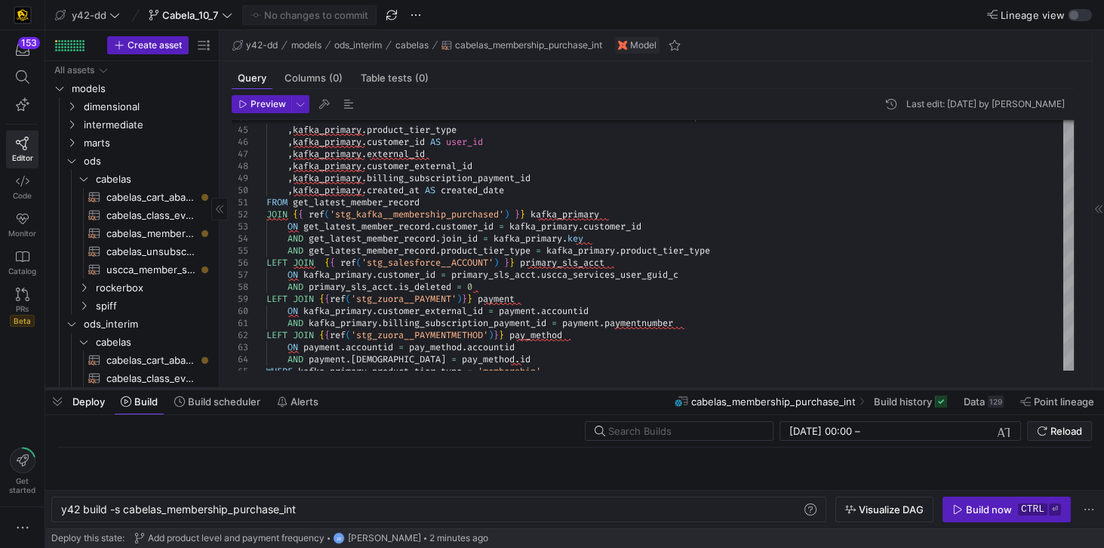
drag, startPoint x: 426, startPoint y: 523, endPoint x: 460, endPoint y: 390, distance: 137.1
click at [460, 390] on div at bounding box center [574, 389] width 1059 height 6
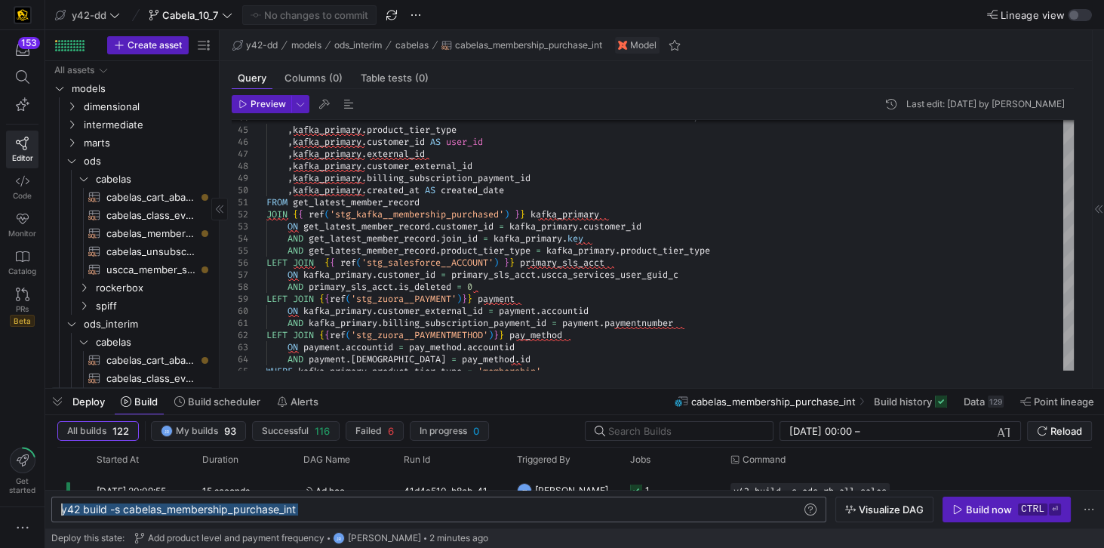
drag, startPoint x: 314, startPoint y: 514, endPoint x: 44, endPoint y: 509, distance: 270.2
click at [61, 509] on div "y42 build -s cabelas_membership_purchase_int" at bounding box center [432, 509] width 743 height 12
click at [20, 527] on icon "button" at bounding box center [22, 527] width 15 height 15
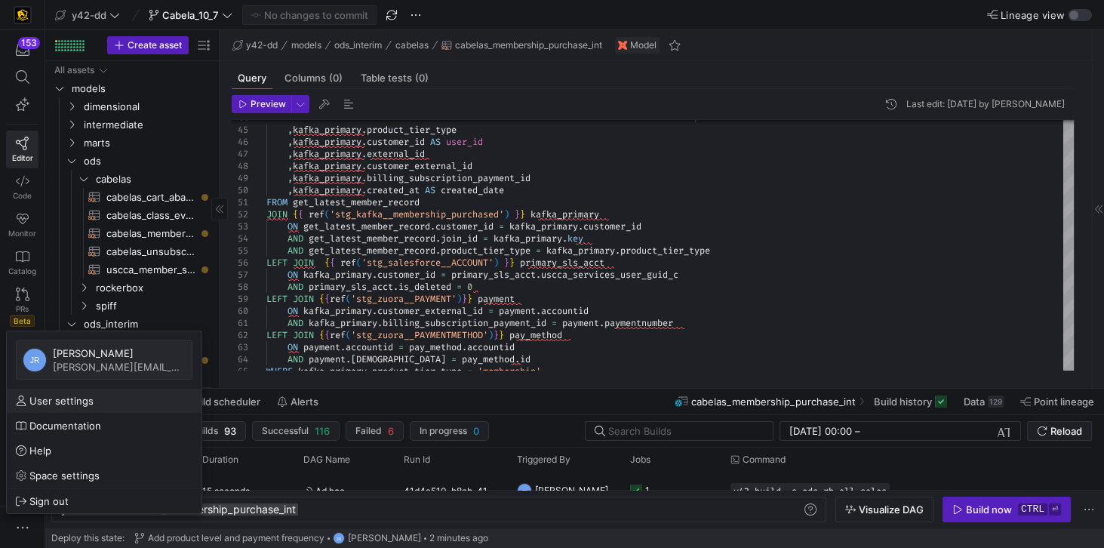
click at [61, 405] on span "User settings" at bounding box center [61, 401] width 64 height 12
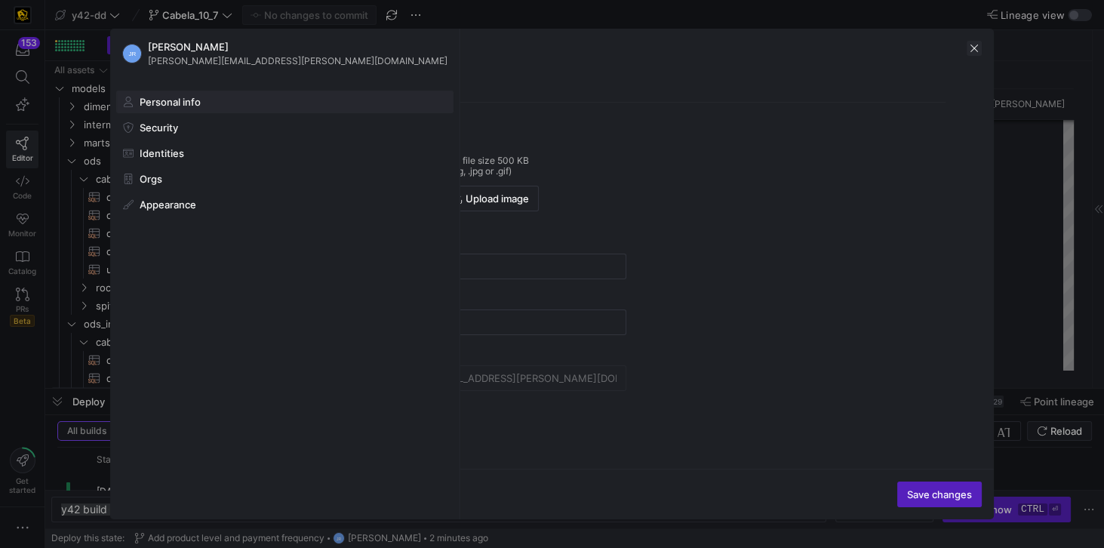
click at [971, 51] on span "button" at bounding box center [974, 48] width 15 height 15
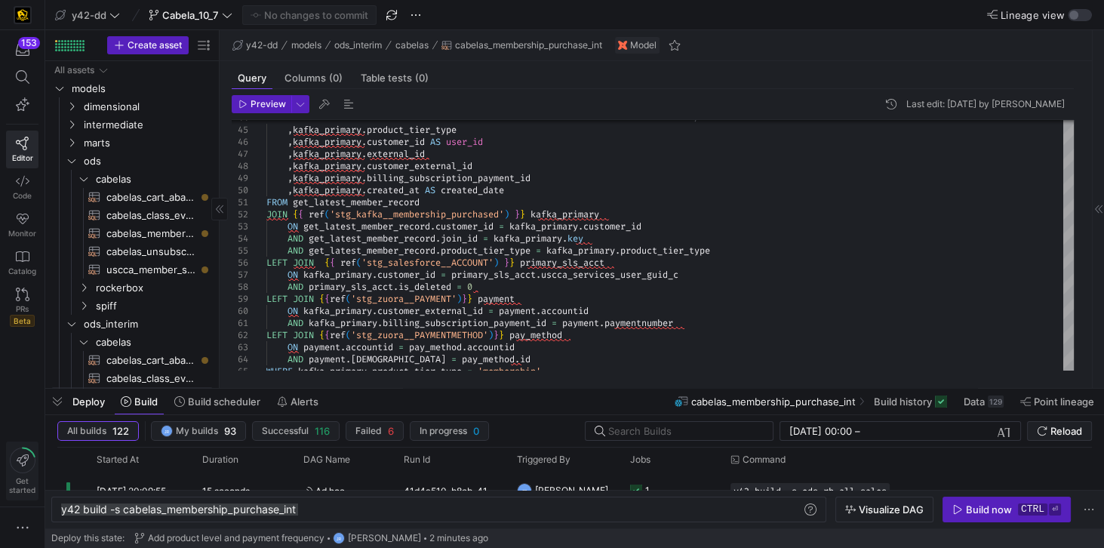
click at [21, 483] on span "Get started" at bounding box center [22, 485] width 26 height 18
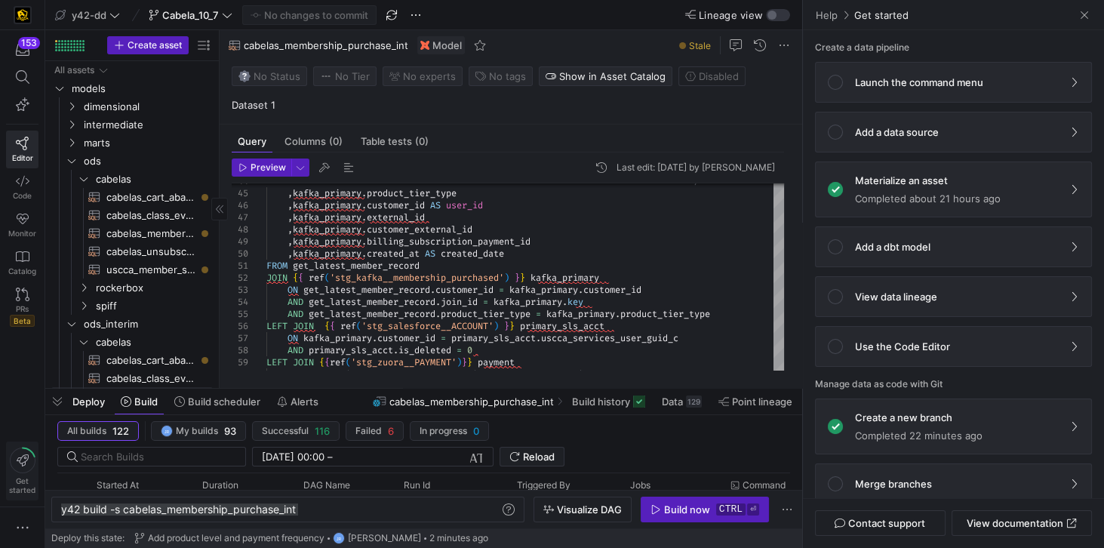
click at [21, 482] on span "Get started" at bounding box center [22, 485] width 26 height 18
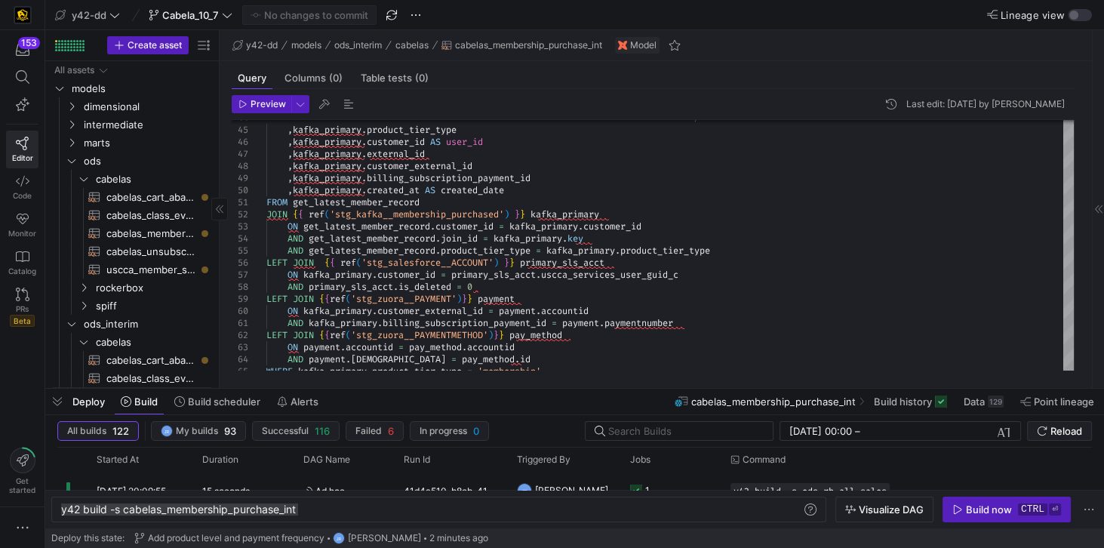
click at [23, 402] on div "153 Editor Code Monitor Catalog PRs Beta Get started" at bounding box center [22, 274] width 45 height 548
click at [25, 528] on icon "button" at bounding box center [22, 527] width 15 height 15
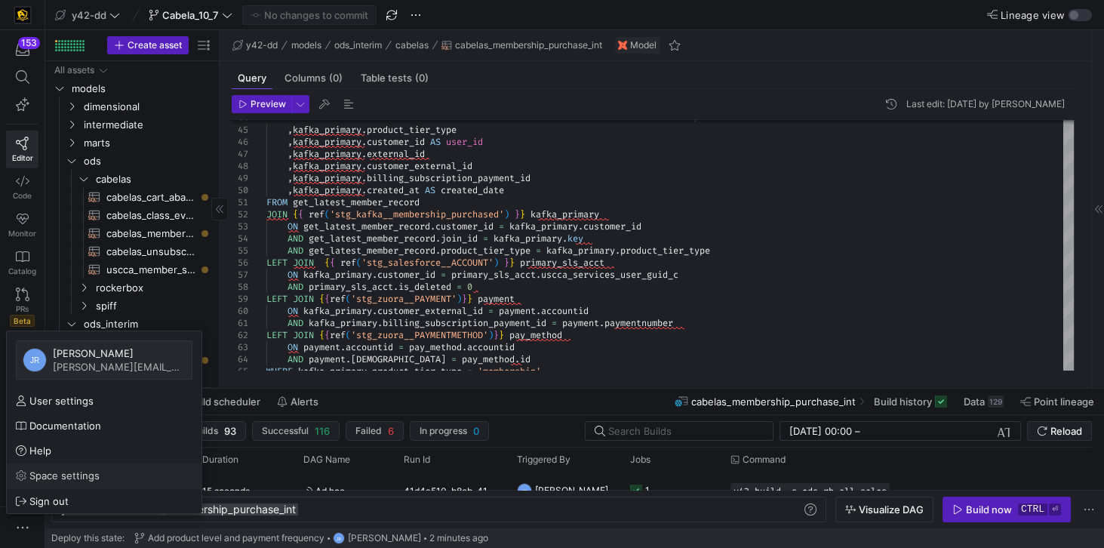
click at [59, 484] on link "Space settings" at bounding box center [104, 475] width 195 height 24
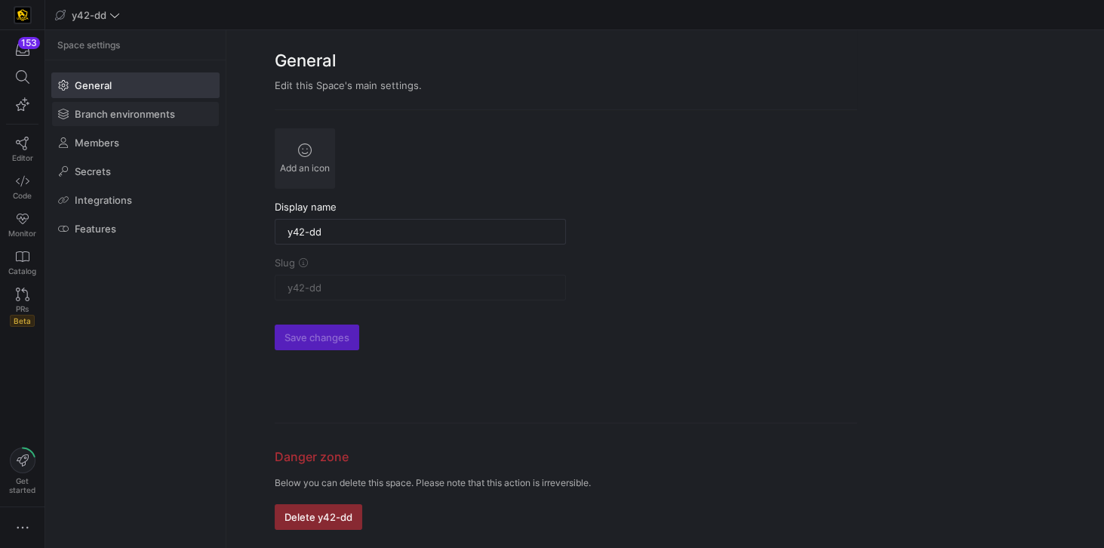
click at [154, 115] on span "Branch environments" at bounding box center [125, 114] width 100 height 12
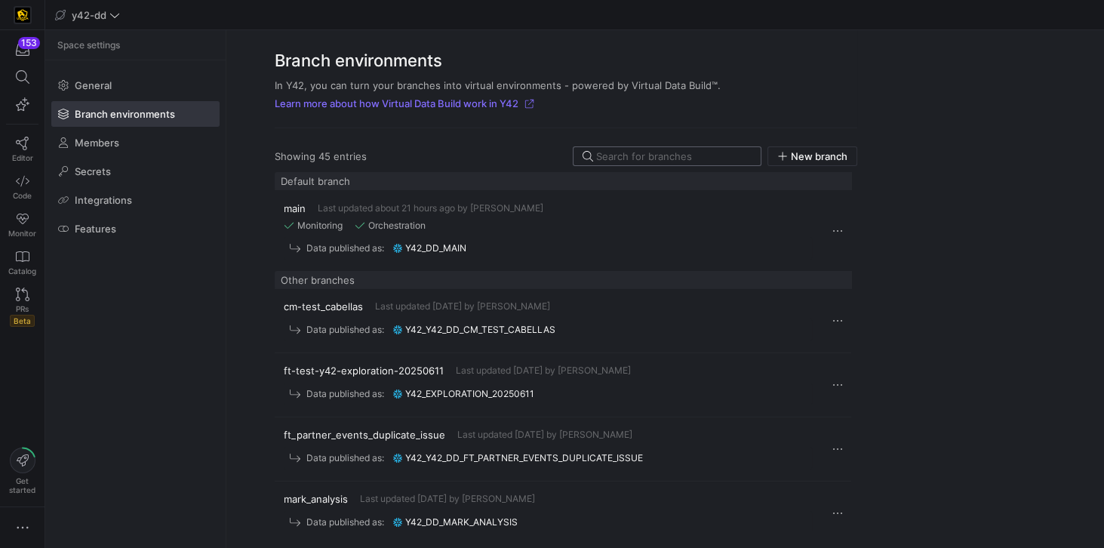
click at [647, 155] on input at bounding box center [673, 156] width 155 height 12
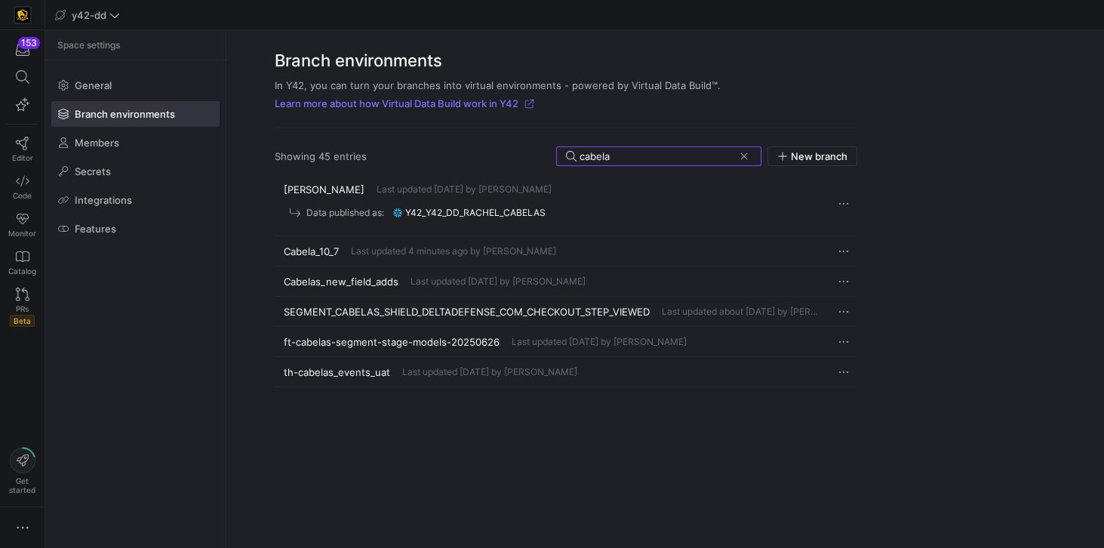
type input "cabela"
click at [323, 252] on span "Cabela_10_7" at bounding box center [311, 251] width 55 height 12
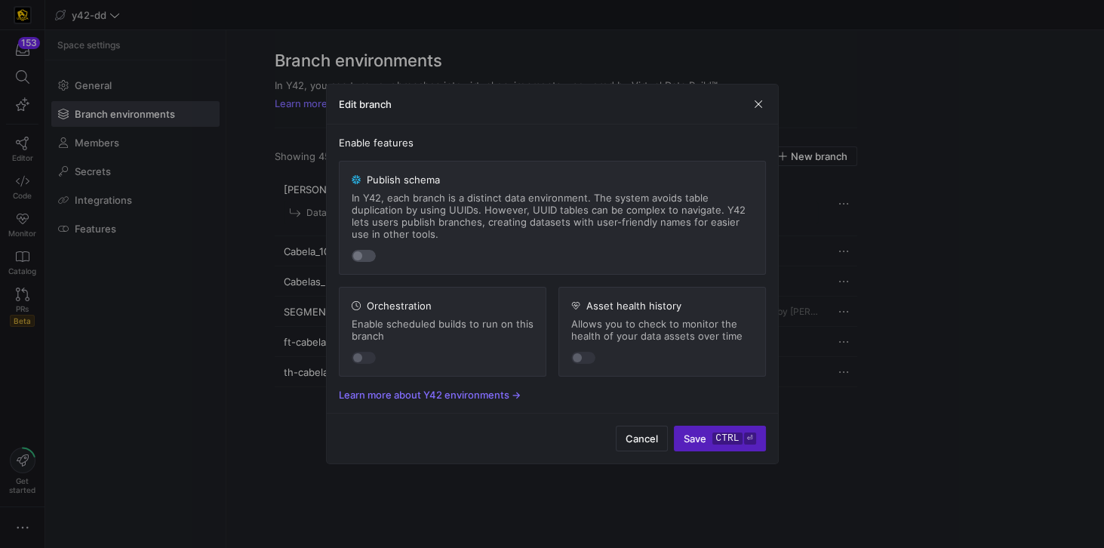
click at [370, 260] on div "button" at bounding box center [364, 256] width 24 height 12
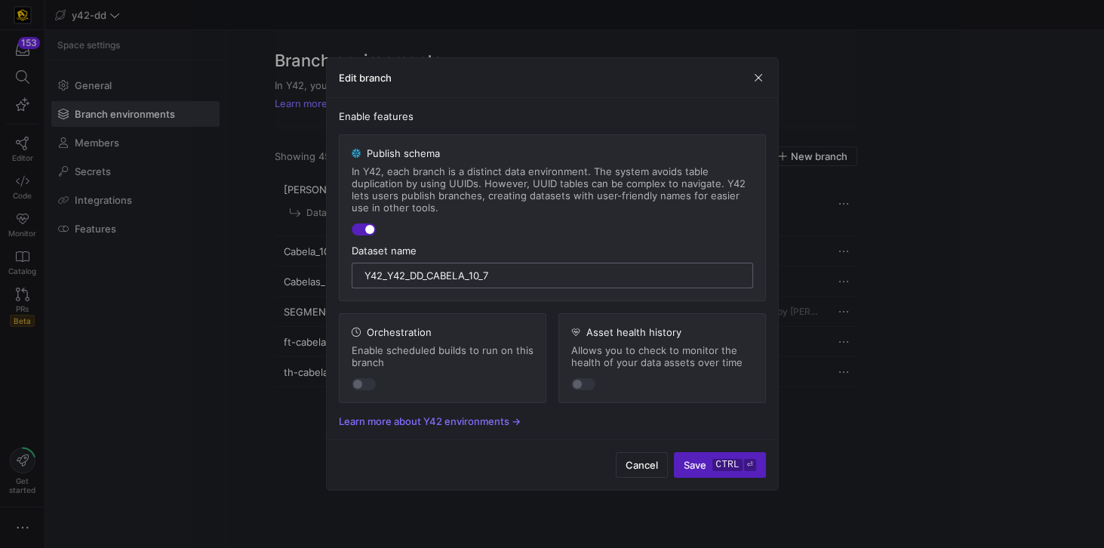
drag, startPoint x: 382, startPoint y: 277, endPoint x: 353, endPoint y: 273, distance: 28.9
click at [353, 273] on div "y42_y42_dd_Cabela_10_7" at bounding box center [553, 276] width 402 height 26
type input "y42_dd_Cabela_10_7"
click at [712, 468] on span "Save ctrl ⏎" at bounding box center [720, 465] width 72 height 12
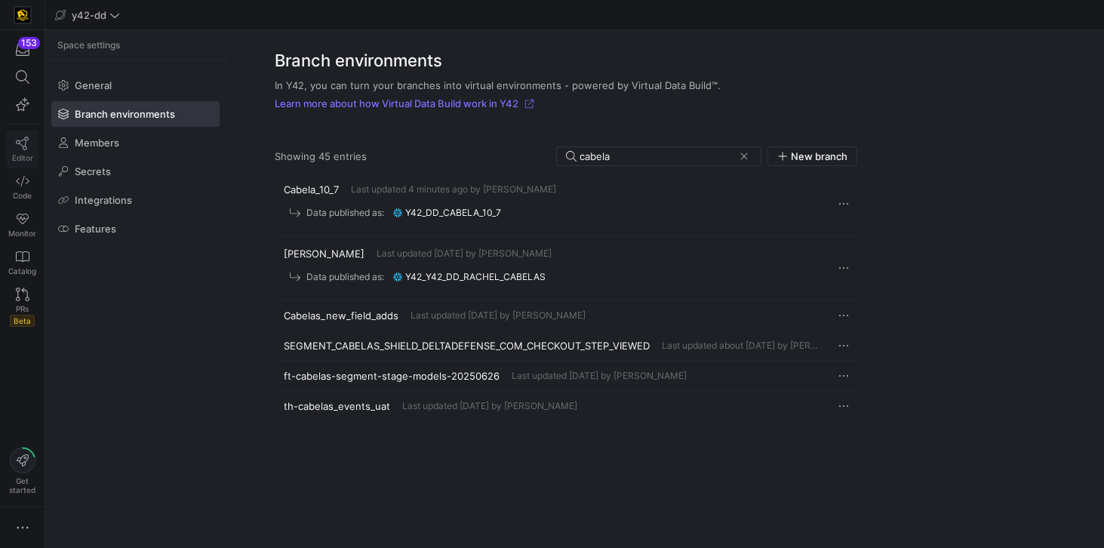
click at [24, 148] on link "Editor" at bounding box center [22, 150] width 32 height 38
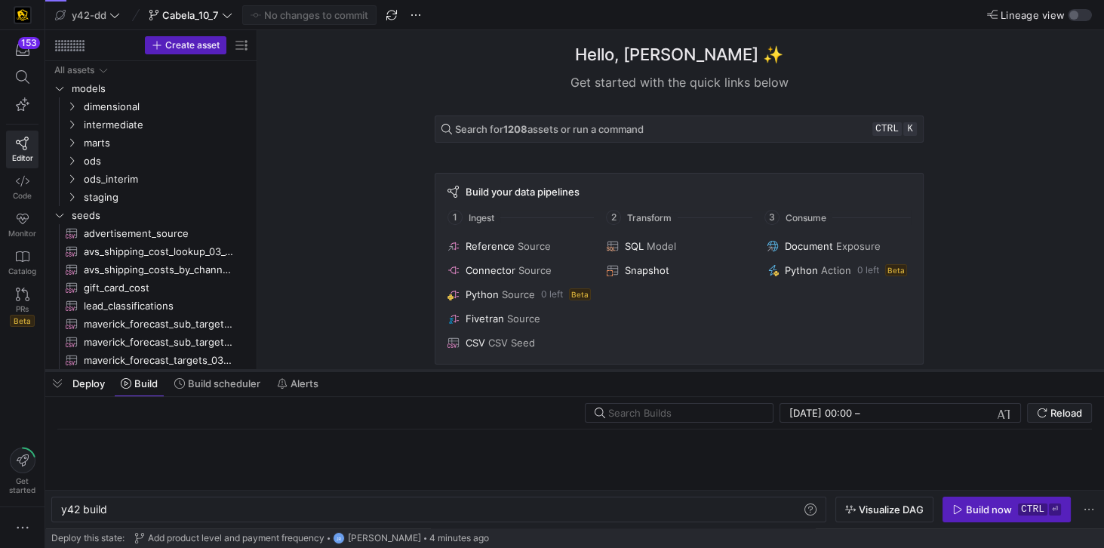
drag, startPoint x: 349, startPoint y: 522, endPoint x: 336, endPoint y: 360, distance: 162.8
click at [336, 368] on div at bounding box center [574, 371] width 1059 height 6
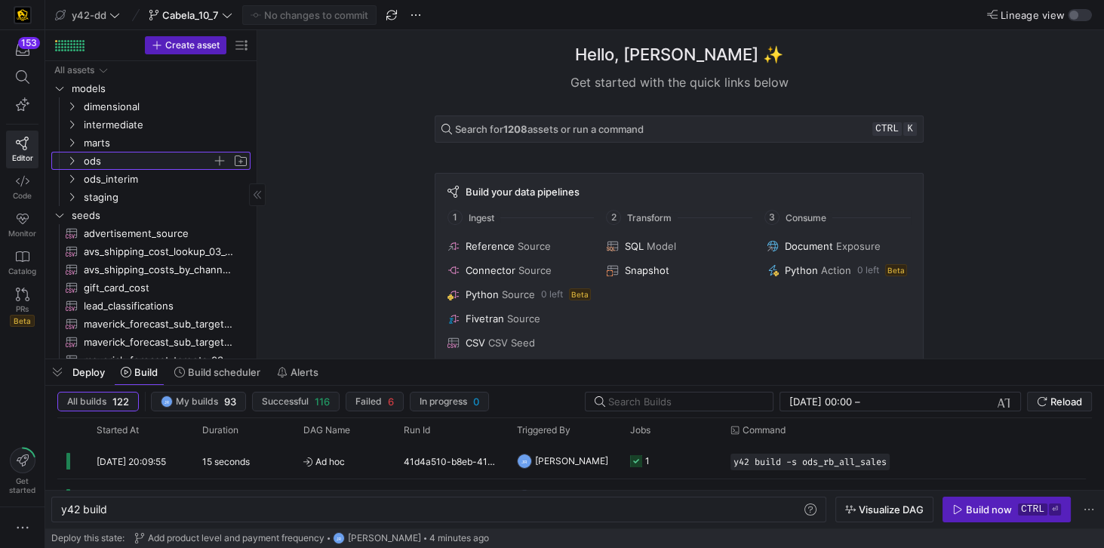
click at [95, 167] on span "ods" at bounding box center [148, 160] width 128 height 17
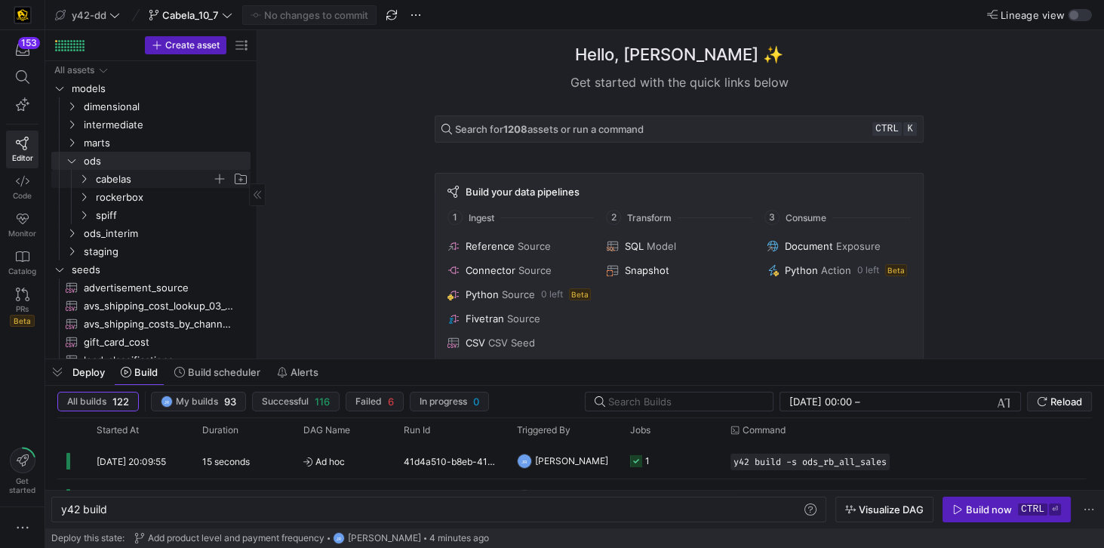
click at [115, 180] on span "cabelas" at bounding box center [154, 179] width 116 height 17
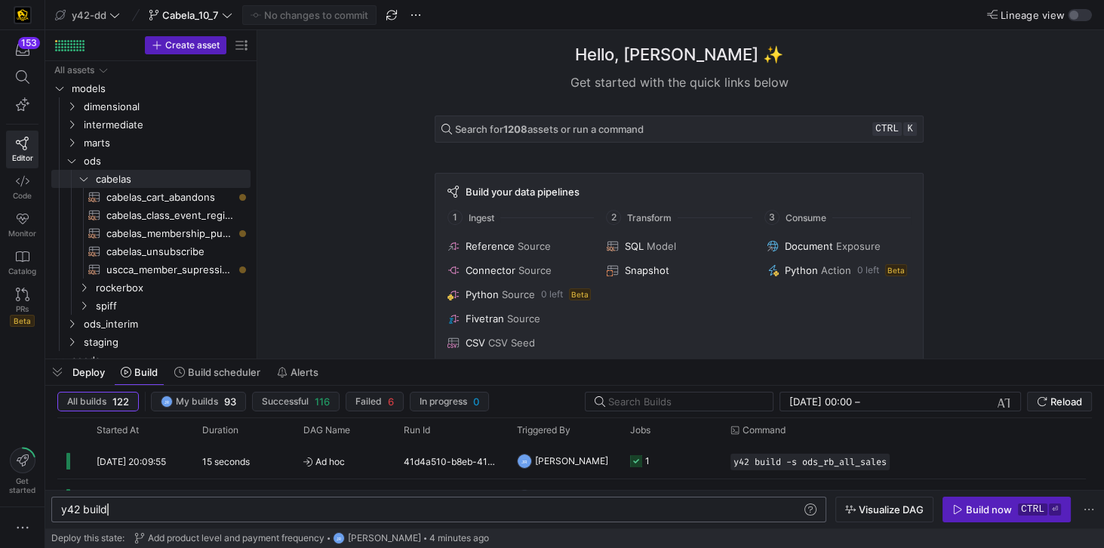
click at [196, 511] on div "y42 build" at bounding box center [432, 509] width 743 height 12
click at [149, 192] on span "cabelas_cart_abandons​​​​​​​​​​" at bounding box center [169, 197] width 127 height 17
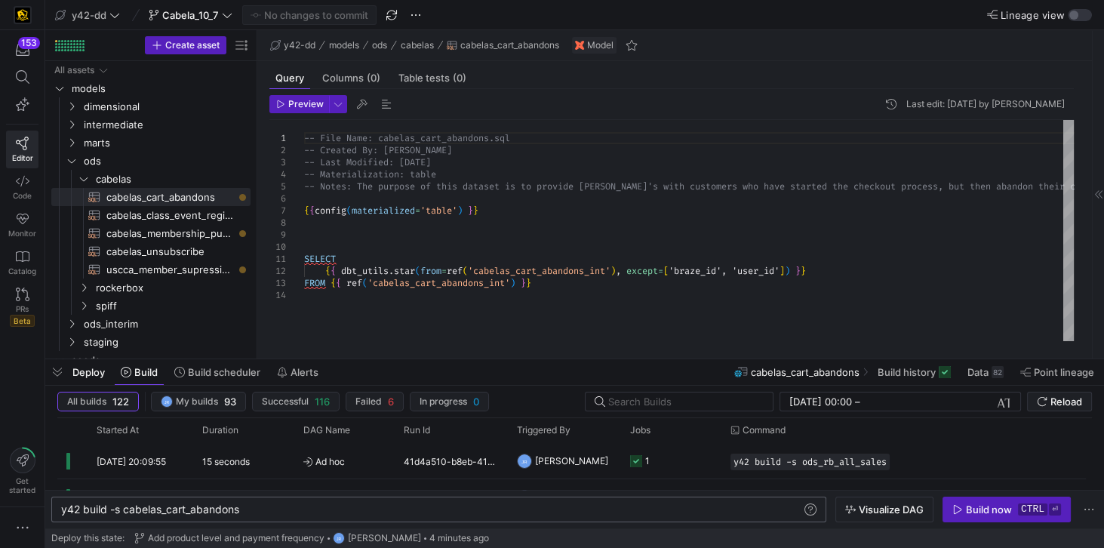
scroll to position [0, 179]
drag, startPoint x: 263, startPoint y: 511, endPoint x: 45, endPoint y: 506, distance: 217.4
click at [61, 506] on div "y42 build -s cabelas_cart_abandons" at bounding box center [432, 509] width 743 height 12
type textarea "y42 build -s +ods.cabelas.*"
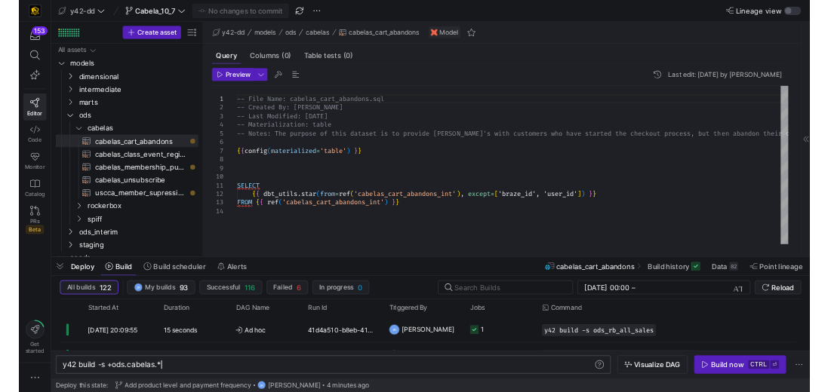
scroll to position [0, 137]
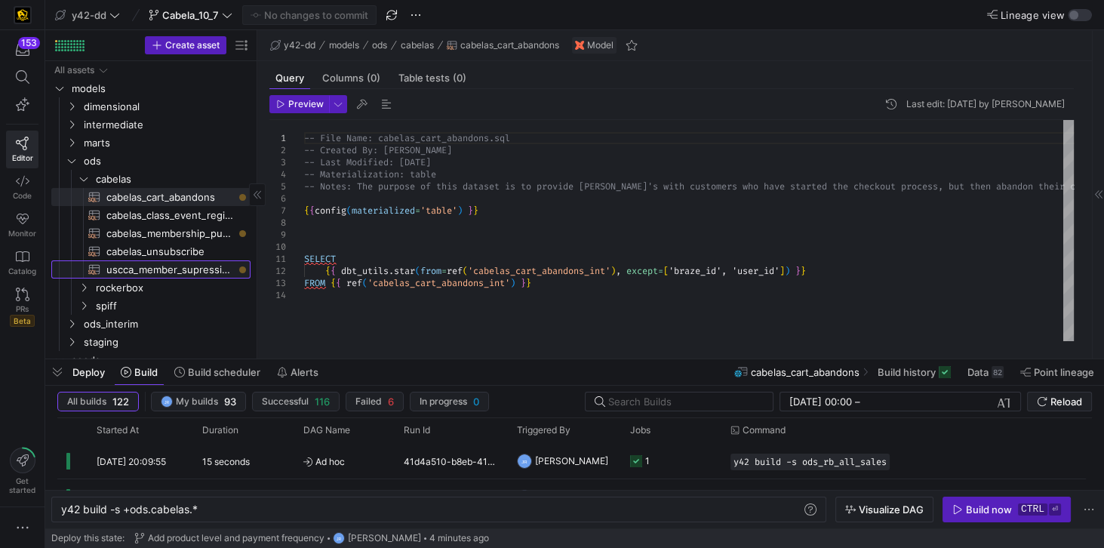
click at [189, 270] on span "uscca_member_supression​​​​​​​​​​" at bounding box center [169, 269] width 127 height 17
type textarea "-- File Name: uscca_member_supression.sql -- Created By: [PERSON_NAME] -- Last …"
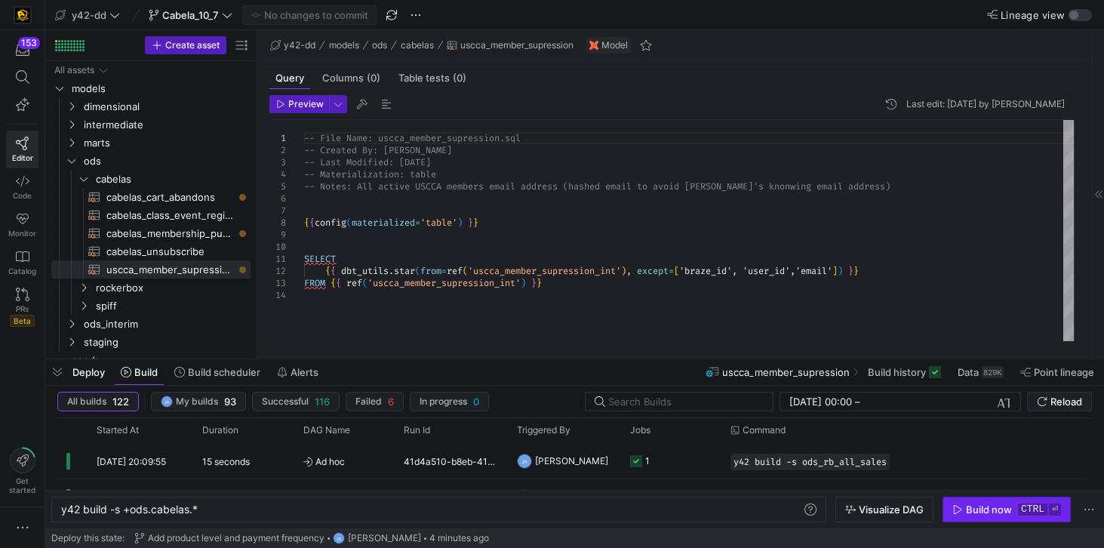
click at [989, 512] on div "Build now" at bounding box center [989, 509] width 46 height 12
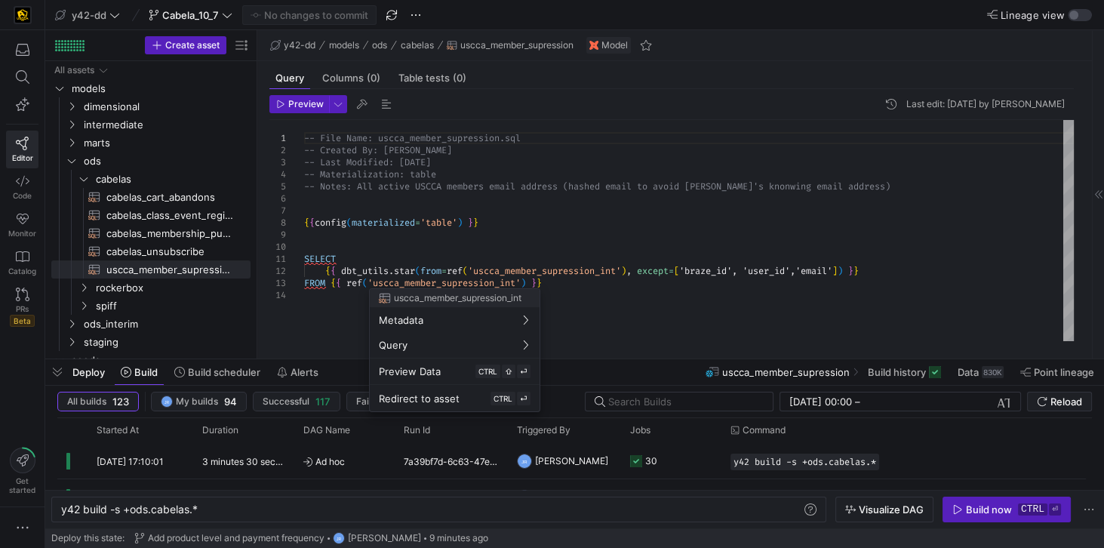
click at [740, 232] on div at bounding box center [552, 274] width 1104 height 548
